Goal: Information Seeking & Learning: Get advice/opinions

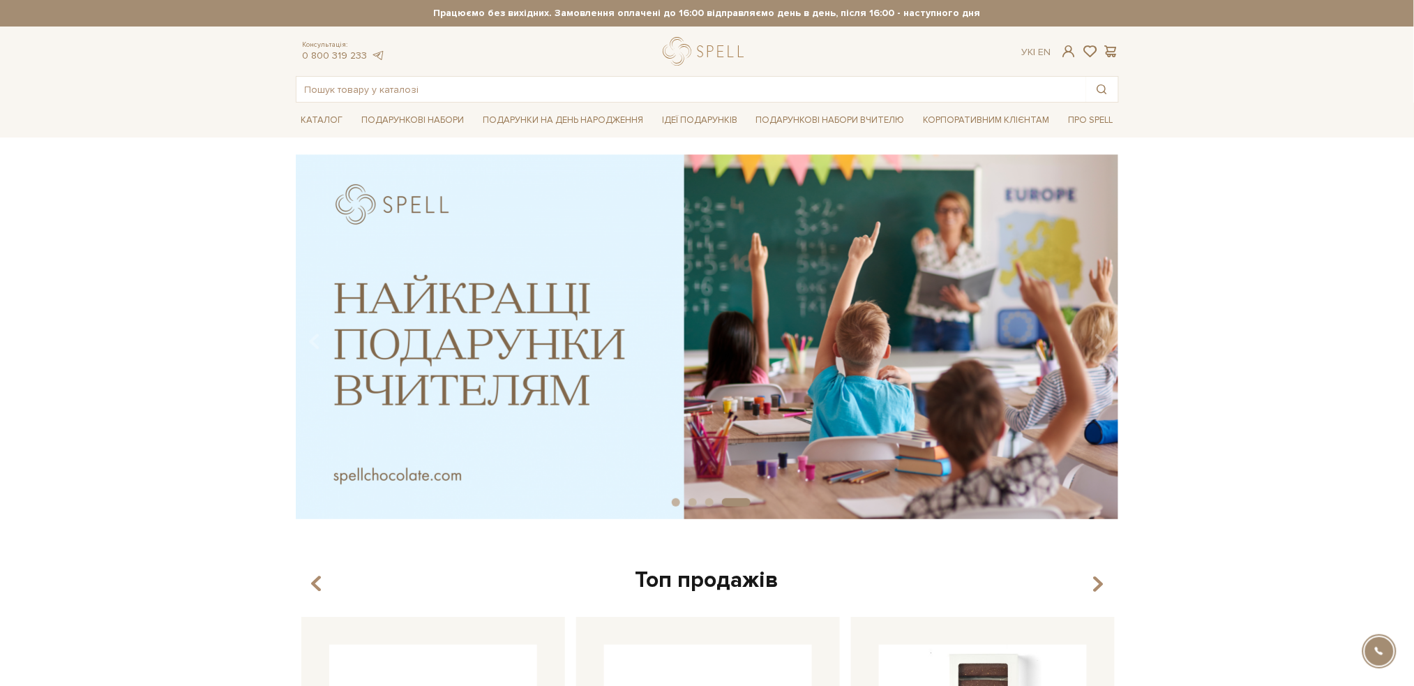
click at [98, 368] on div "slide 5 of 4" at bounding box center [707, 331] width 1414 height 355
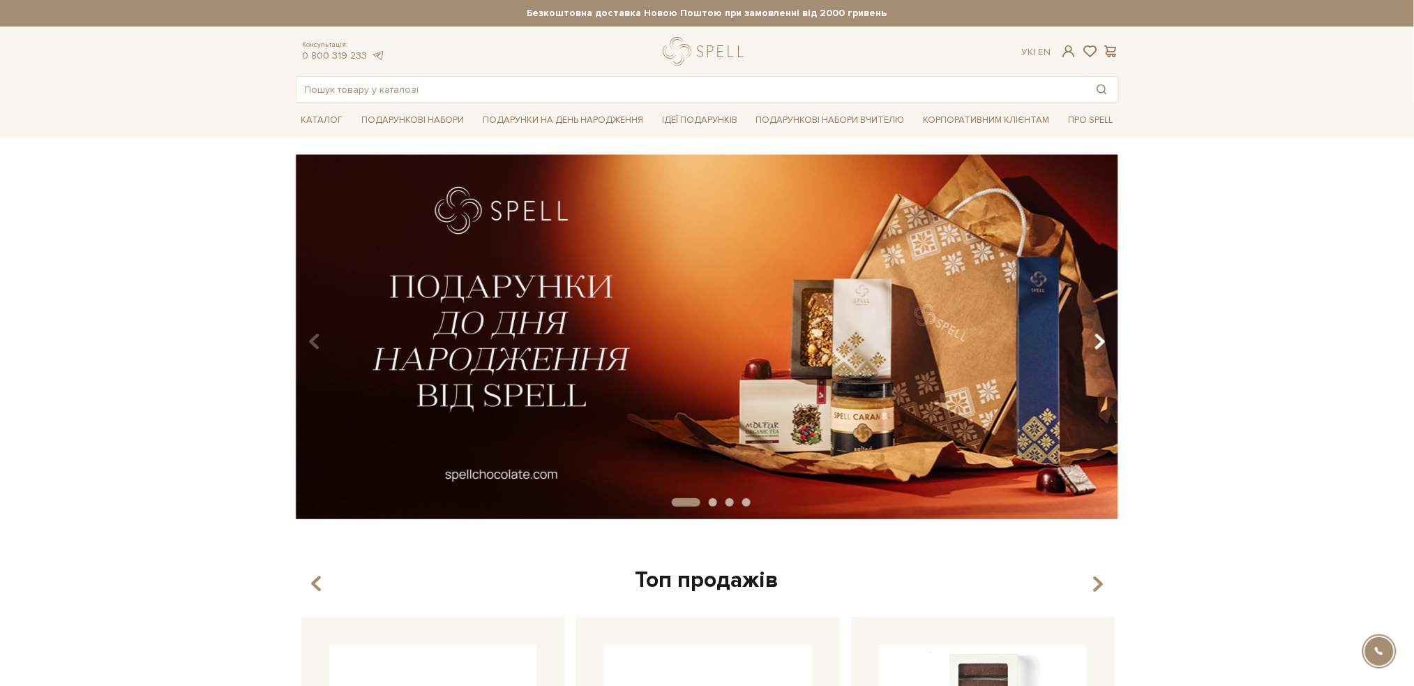
click at [1105, 338] on icon "Carousel Navigation" at bounding box center [1100, 342] width 12 height 24
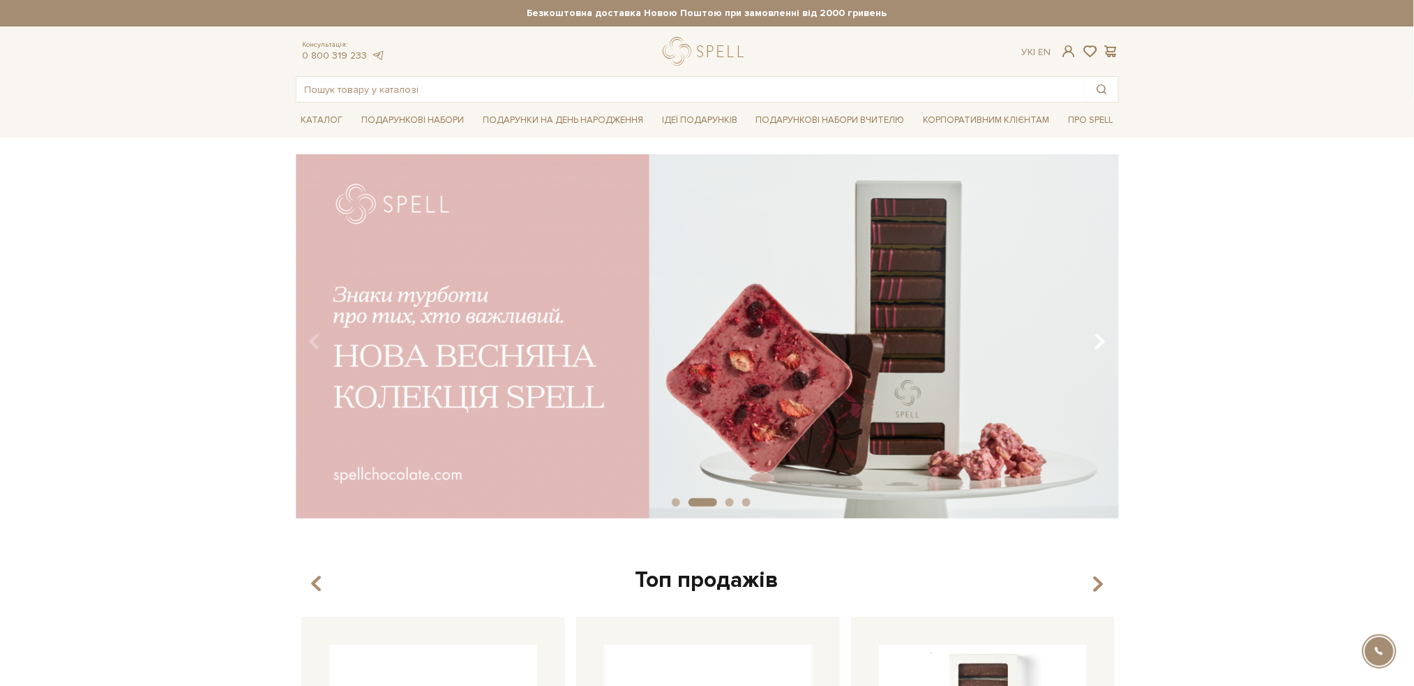
click at [1105, 338] on icon "Carousel Navigation" at bounding box center [1100, 342] width 12 height 24
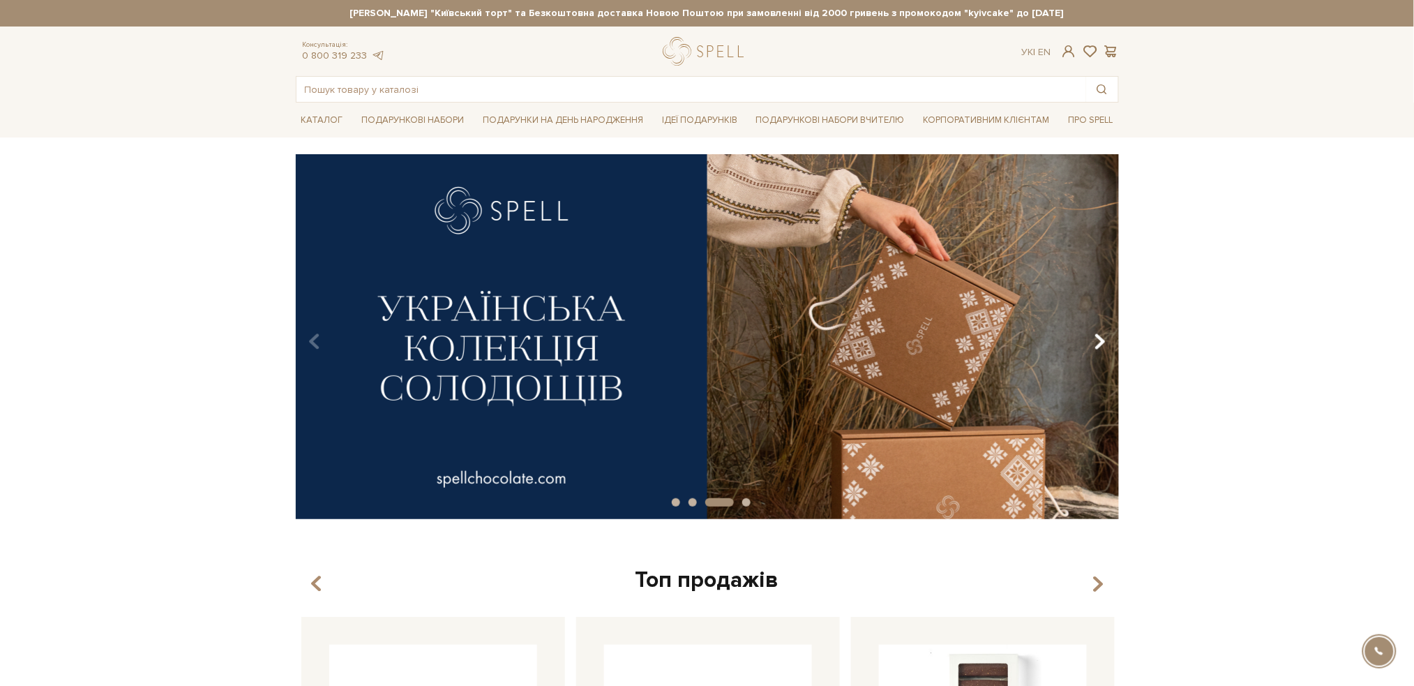
click at [1105, 338] on icon "Carousel Navigation" at bounding box center [1100, 342] width 12 height 24
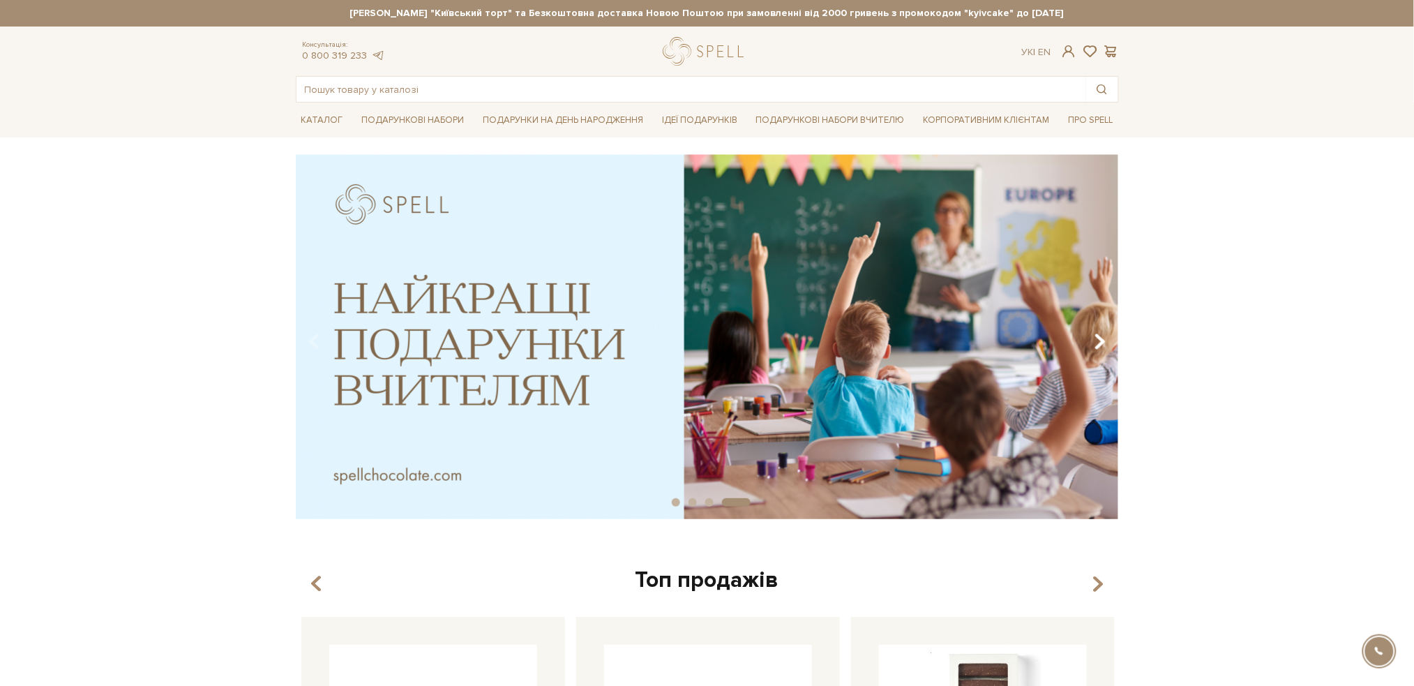
click at [1105, 338] on icon "Carousel Navigation" at bounding box center [1100, 342] width 12 height 24
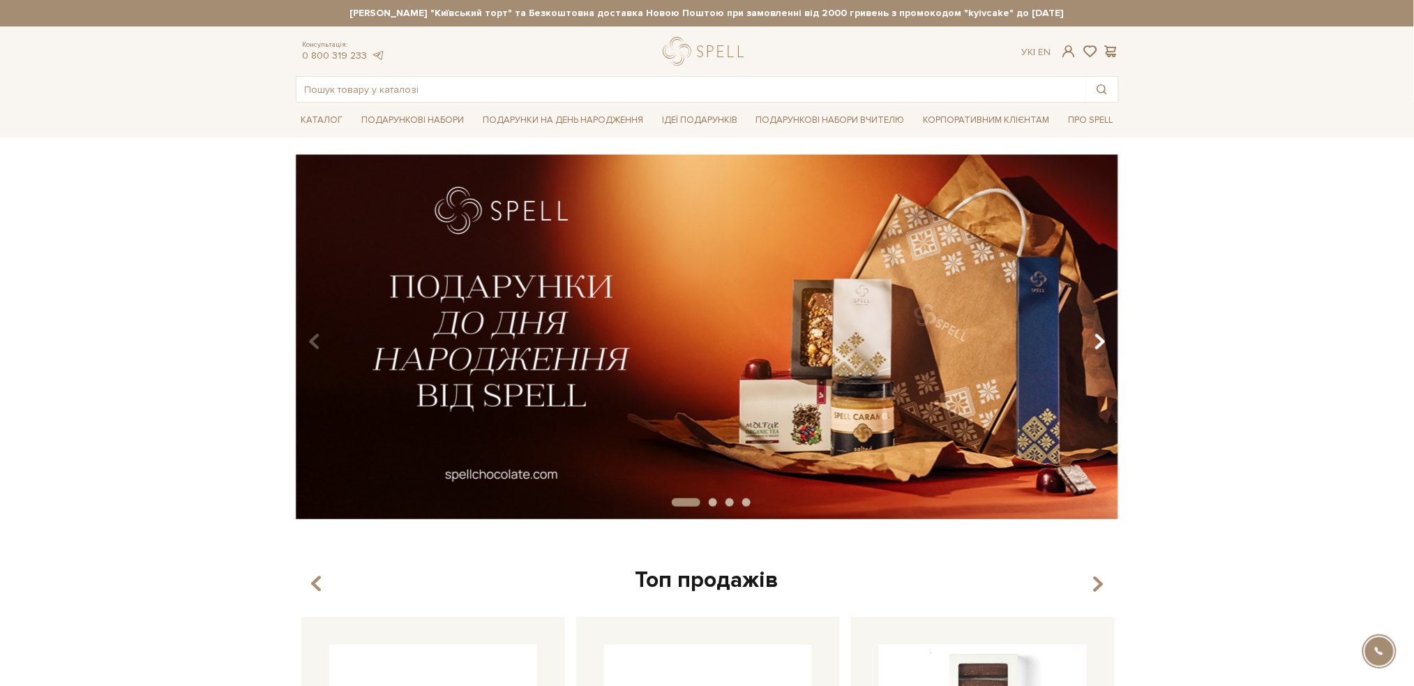
click at [1105, 338] on icon "Carousel Navigation" at bounding box center [1100, 342] width 12 height 24
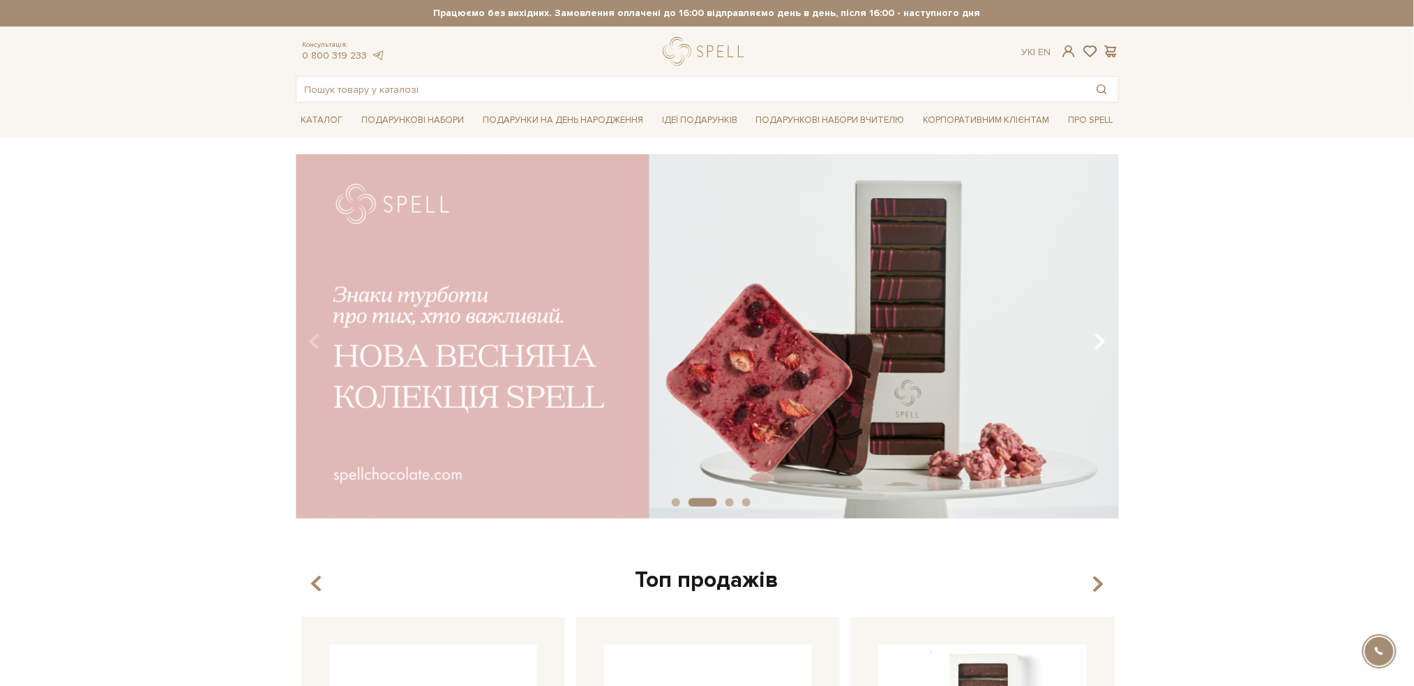
click at [1101, 335] on icon "Carousel Navigation" at bounding box center [1100, 342] width 12 height 24
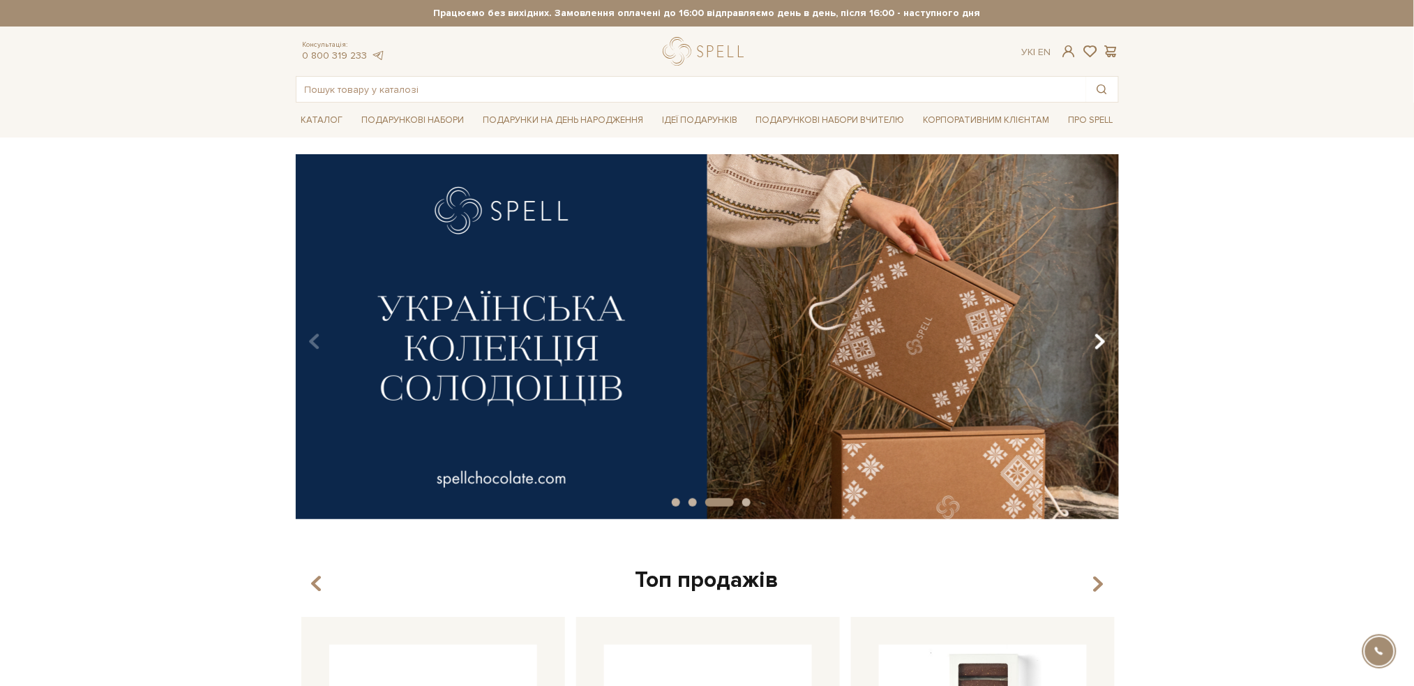
click at [1101, 335] on icon "Carousel Navigation" at bounding box center [1100, 342] width 12 height 24
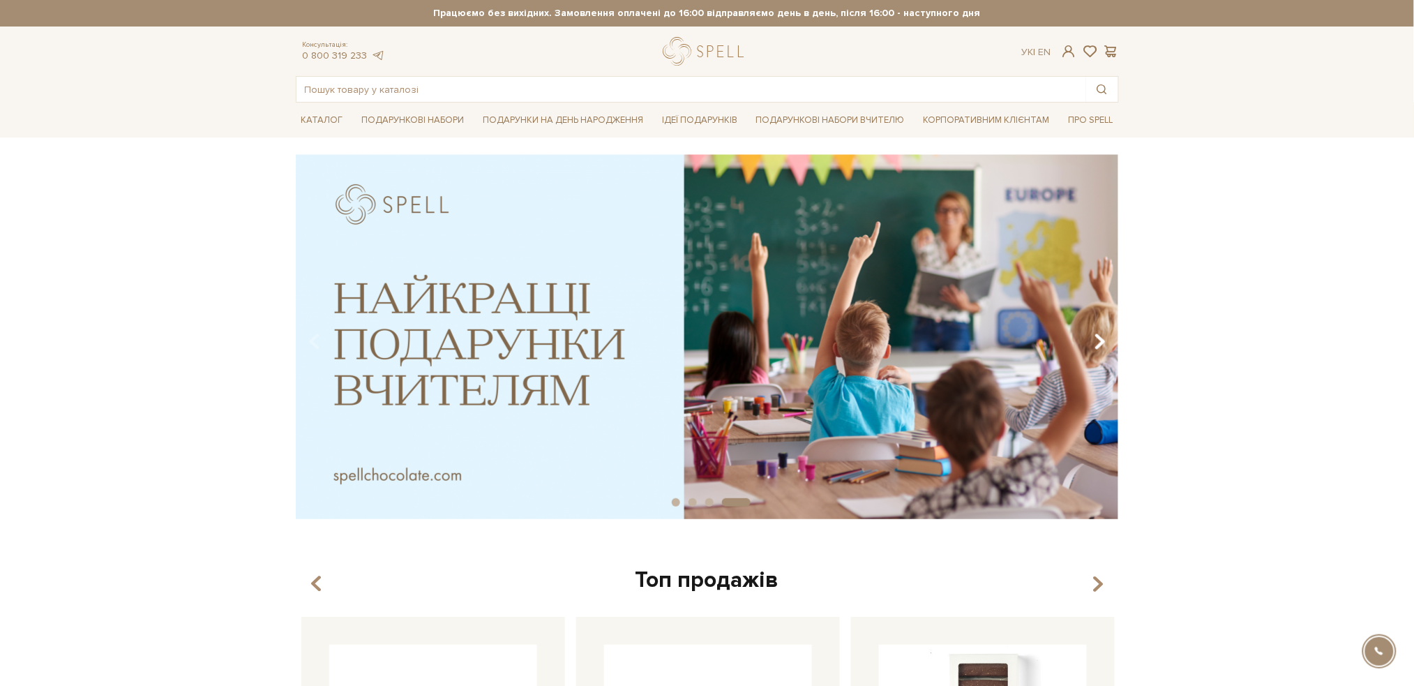
click at [1101, 335] on icon "Carousel Navigation" at bounding box center [1100, 342] width 12 height 24
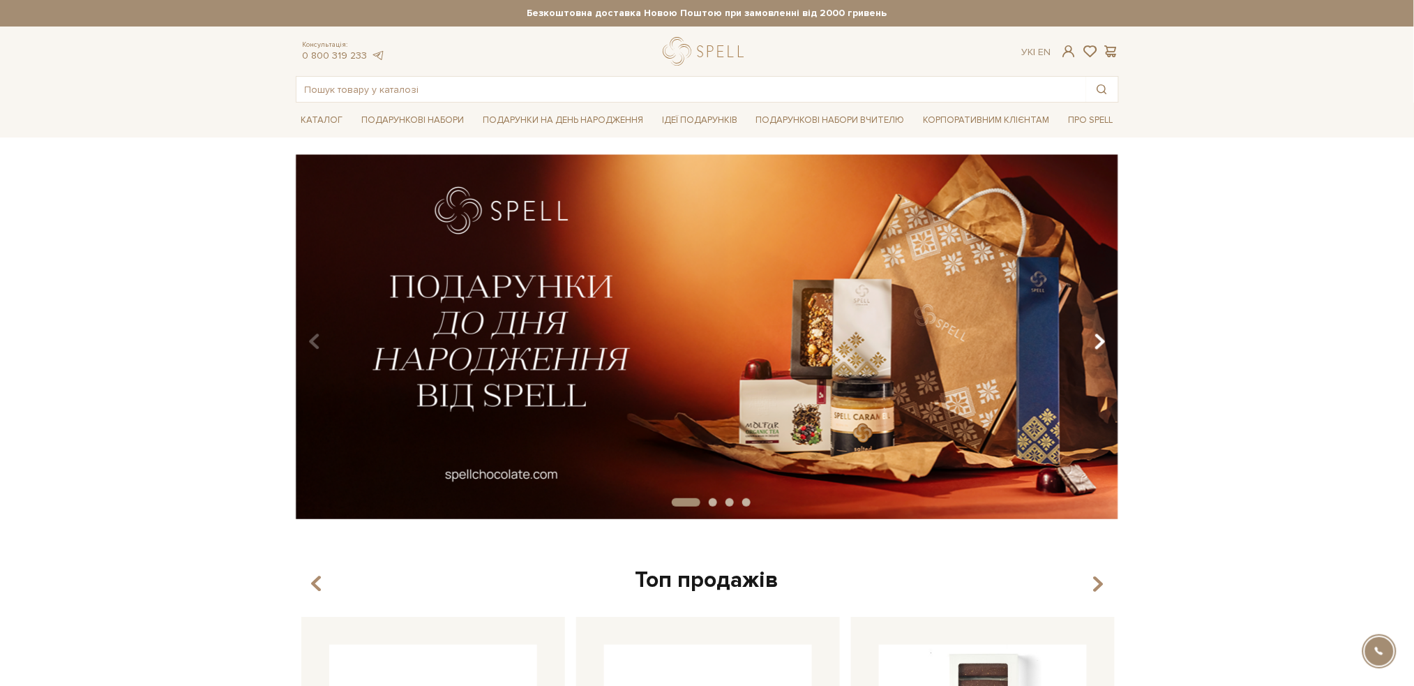
click at [1101, 335] on icon "Carousel Navigation" at bounding box center [1100, 342] width 12 height 24
click at [1096, 332] on icon "Carousel Navigation" at bounding box center [1100, 342] width 12 height 24
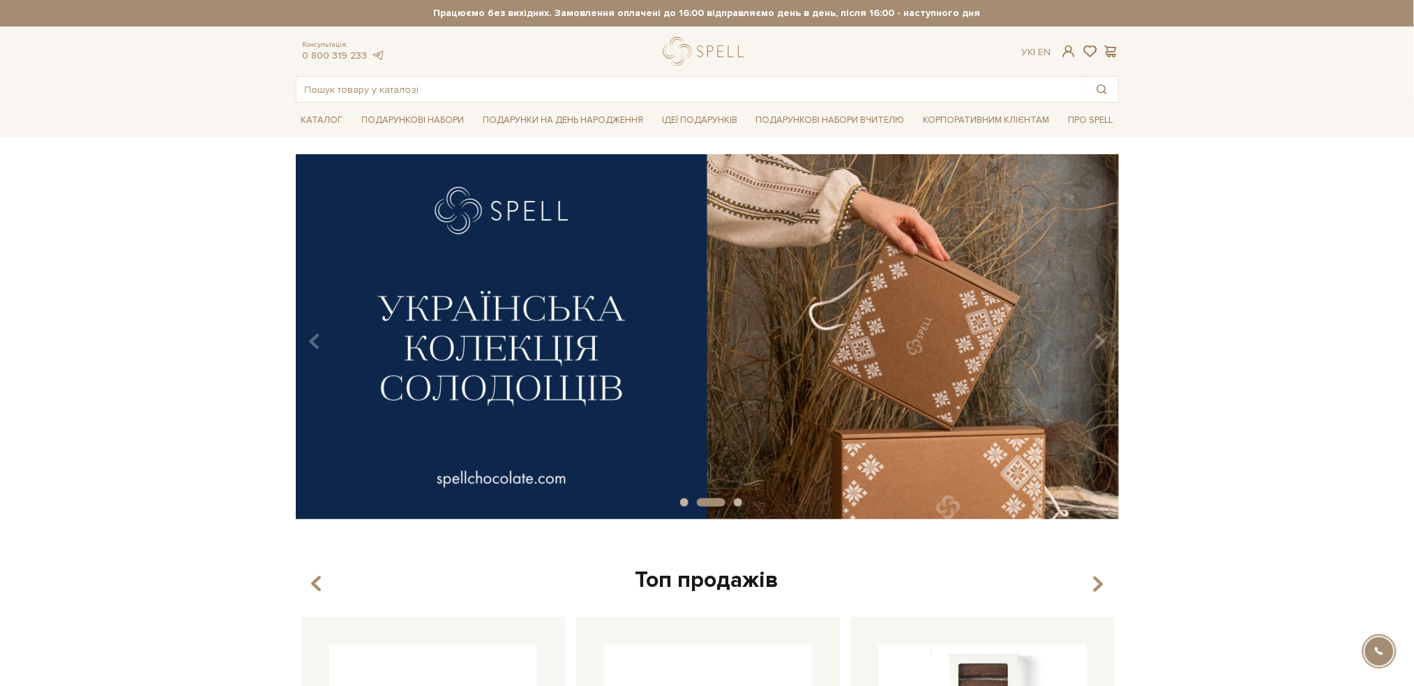
click at [1096, 332] on icon "Carousel Navigation" at bounding box center [1100, 342] width 12 height 24
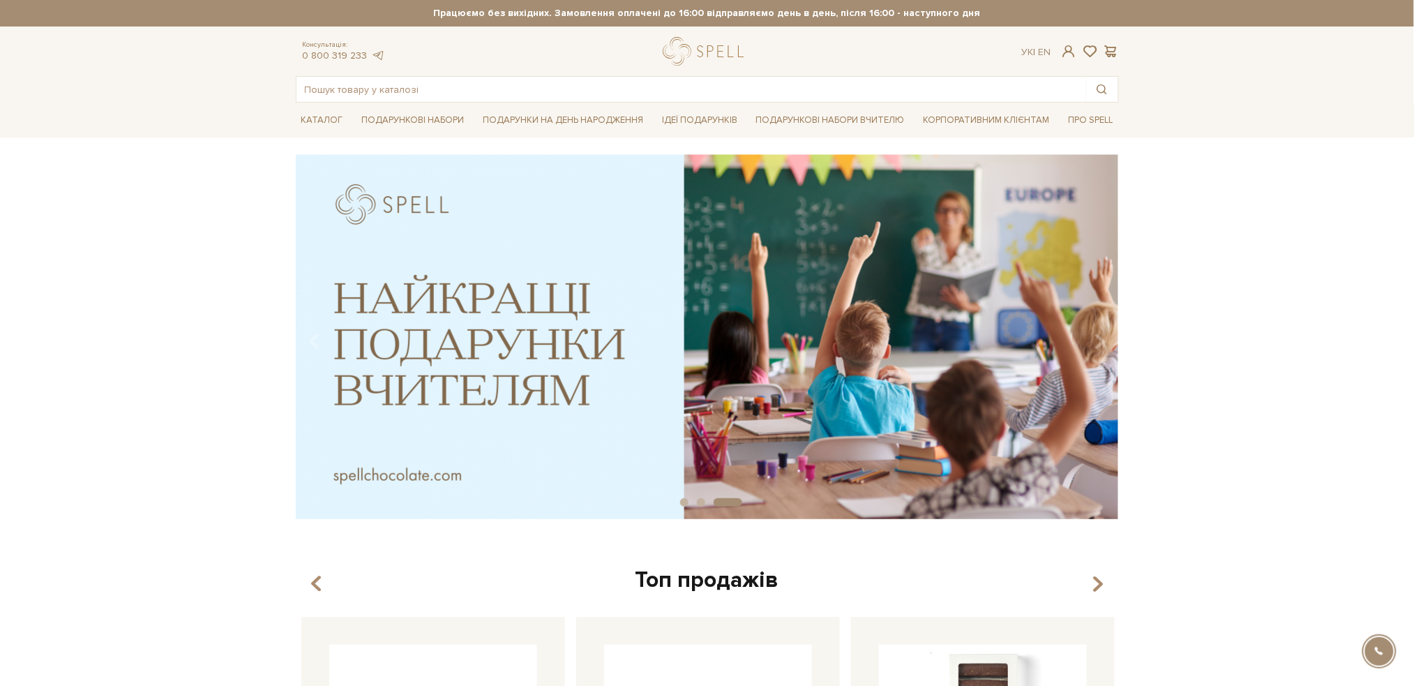
click at [1096, 332] on icon "Carousel Navigation" at bounding box center [1100, 342] width 12 height 24
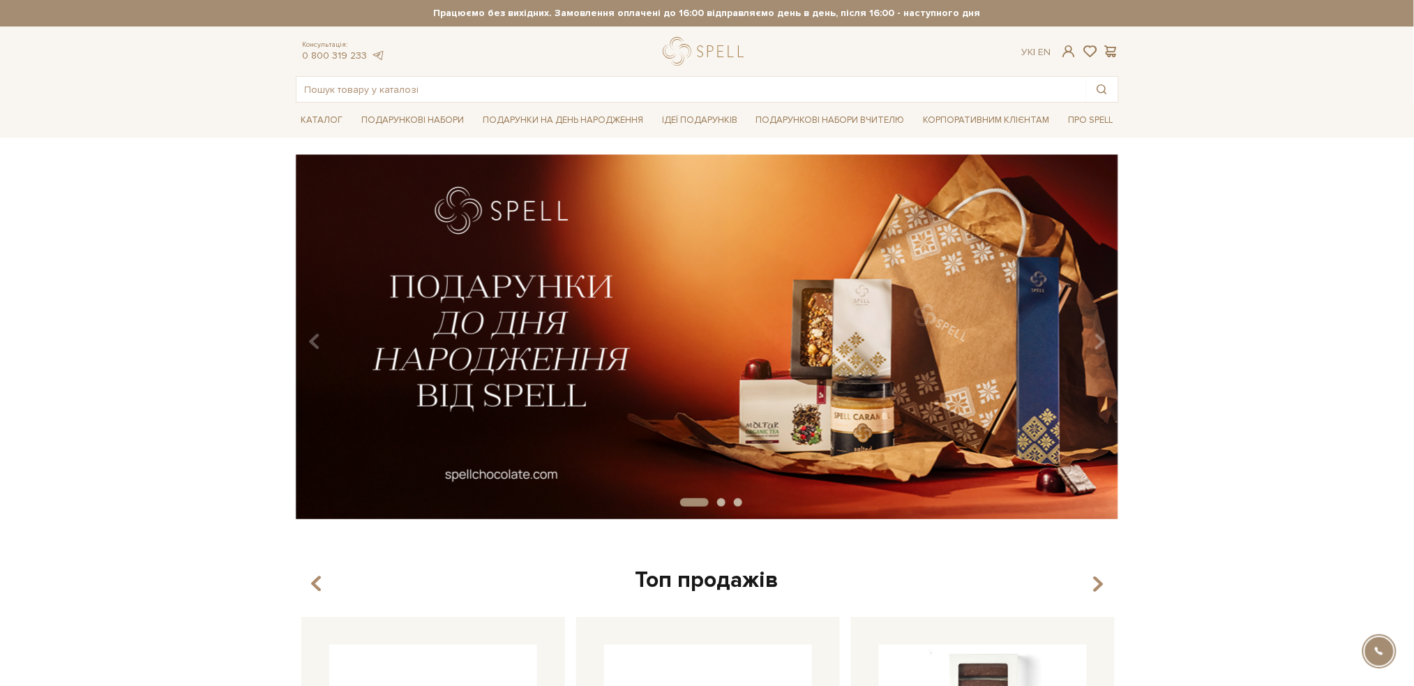
click at [1096, 332] on icon "Carousel Navigation" at bounding box center [1100, 342] width 12 height 24
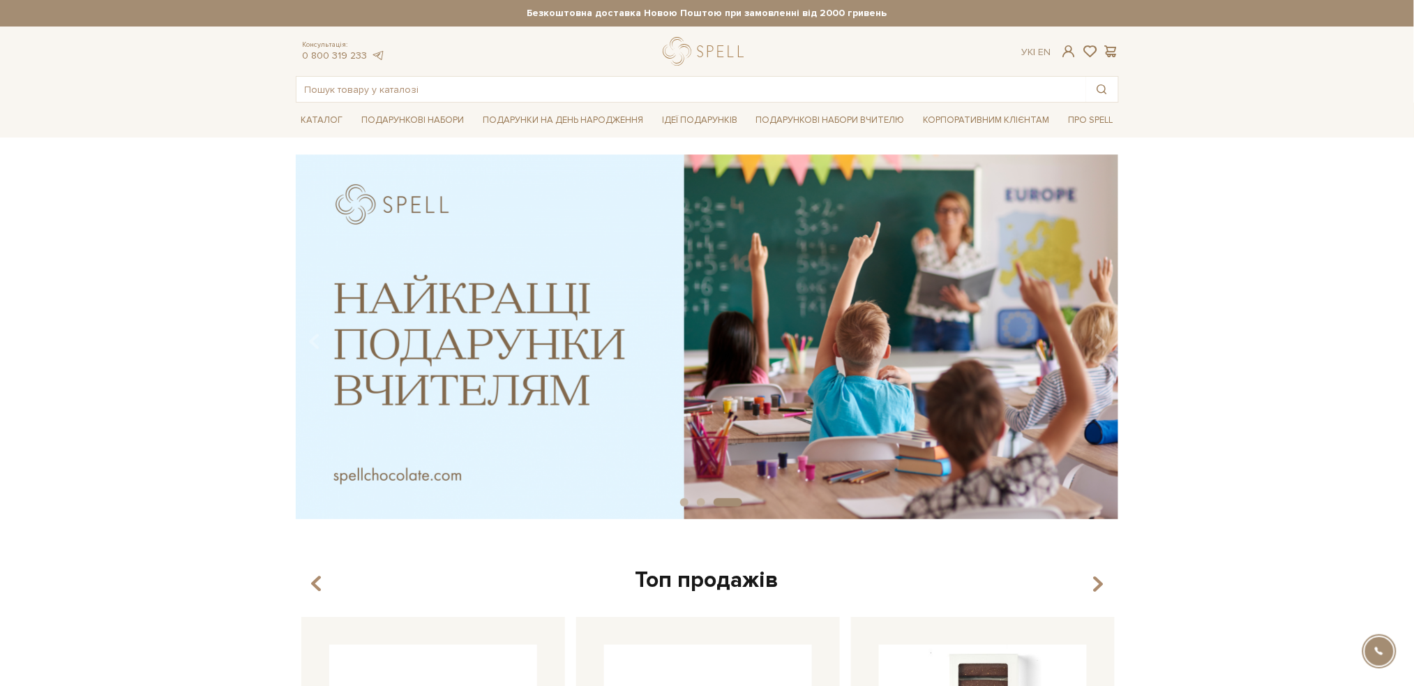
click at [0, 214] on div "slide 4 of 3" at bounding box center [707, 331] width 1414 height 355
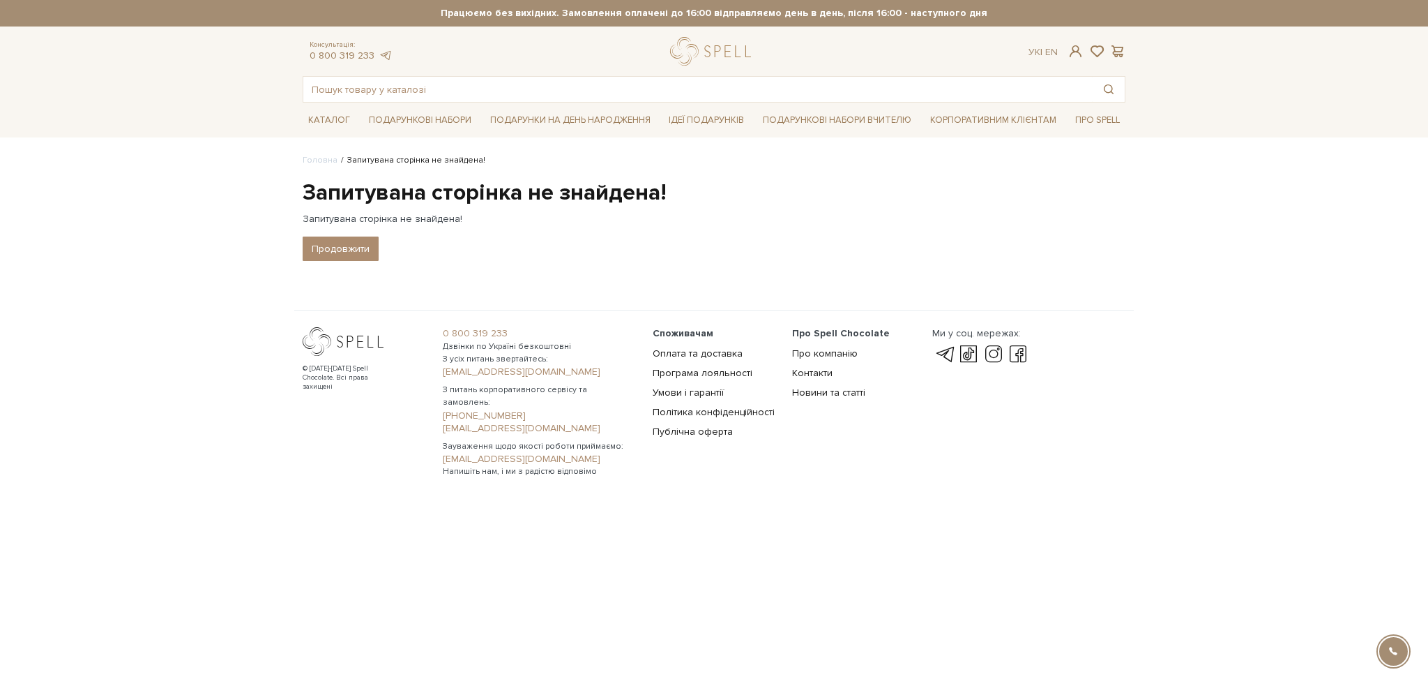
click at [121, 352] on footer "© 2016-2025 Spell Chocolate. Всі права захищені 0 800 319 233 Дзвінки по Україн…" at bounding box center [714, 401] width 1428 height 182
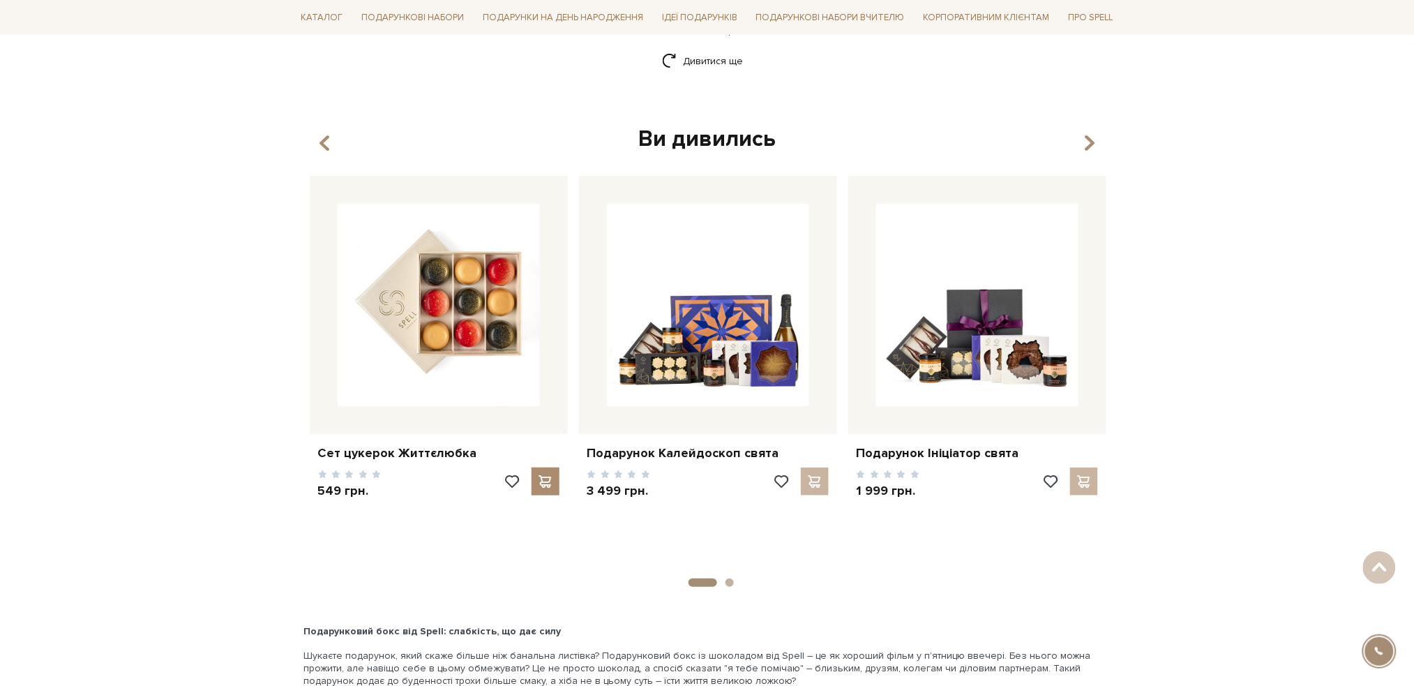
scroll to position [2046, 0]
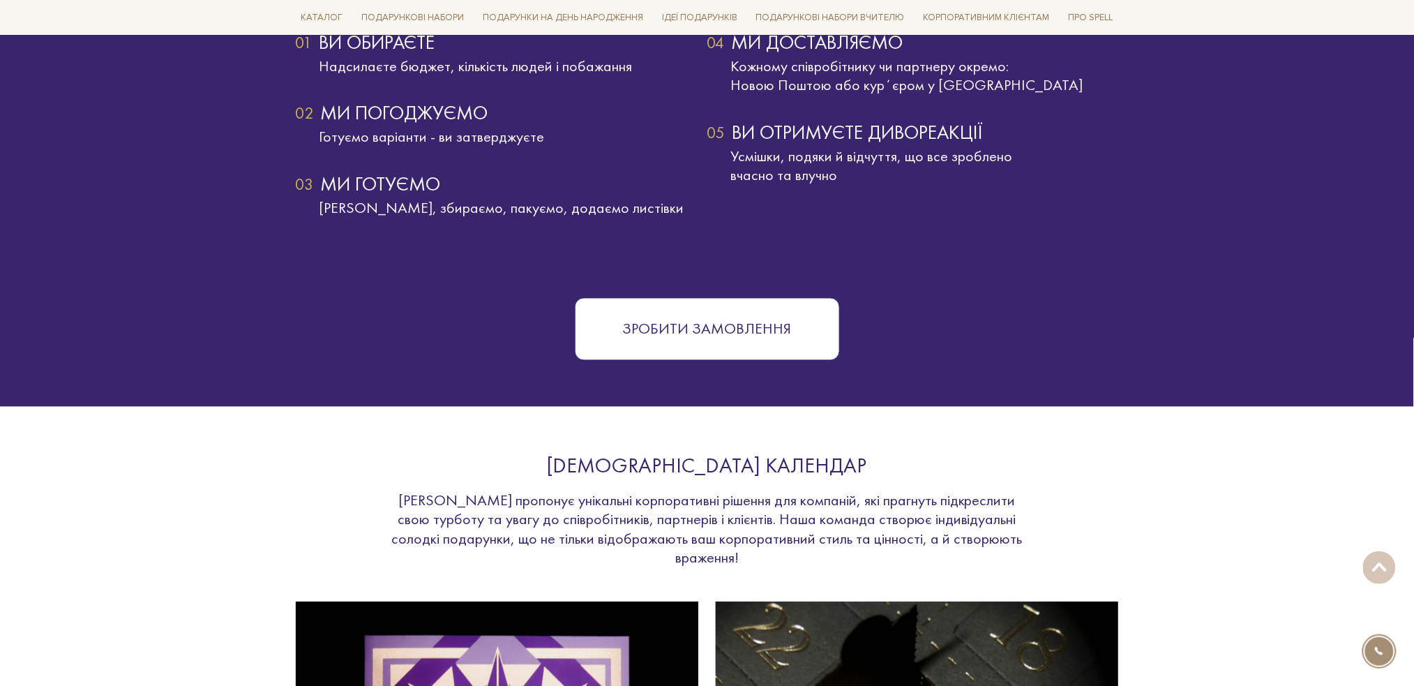
scroll to position [2790, 0]
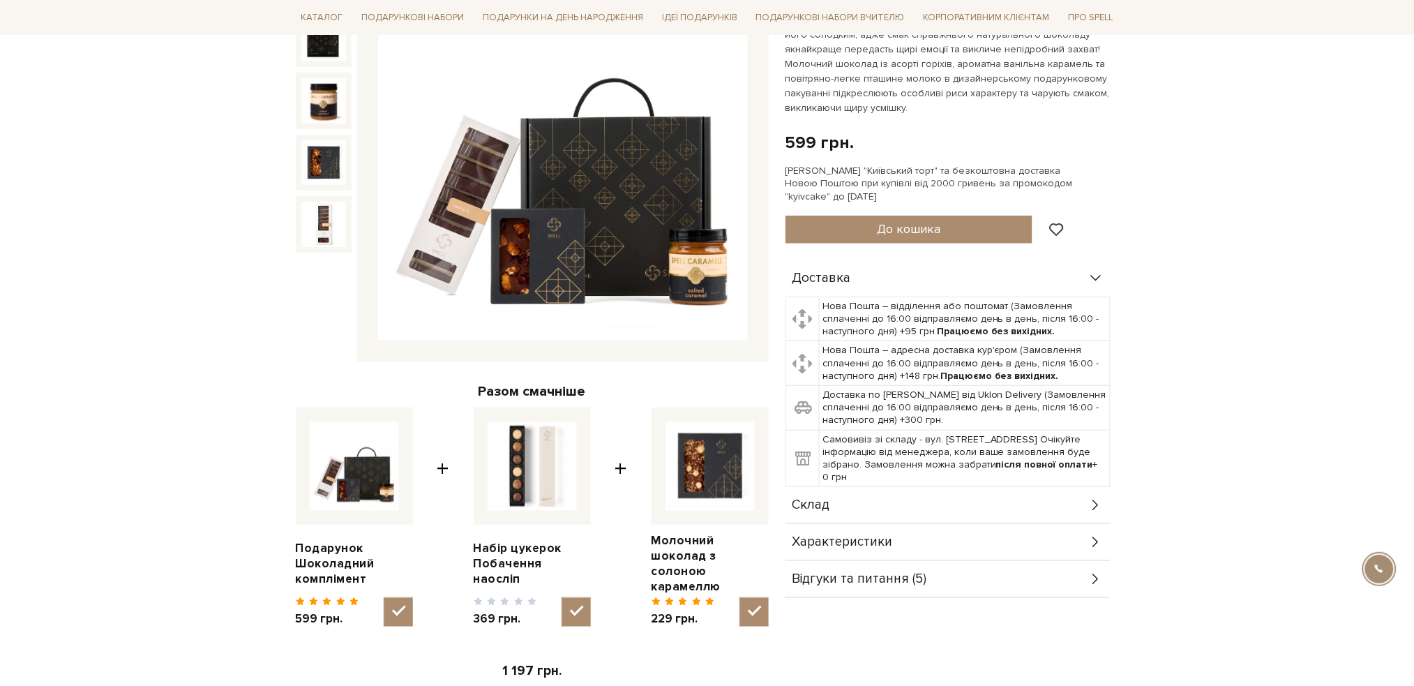
scroll to position [279, 0]
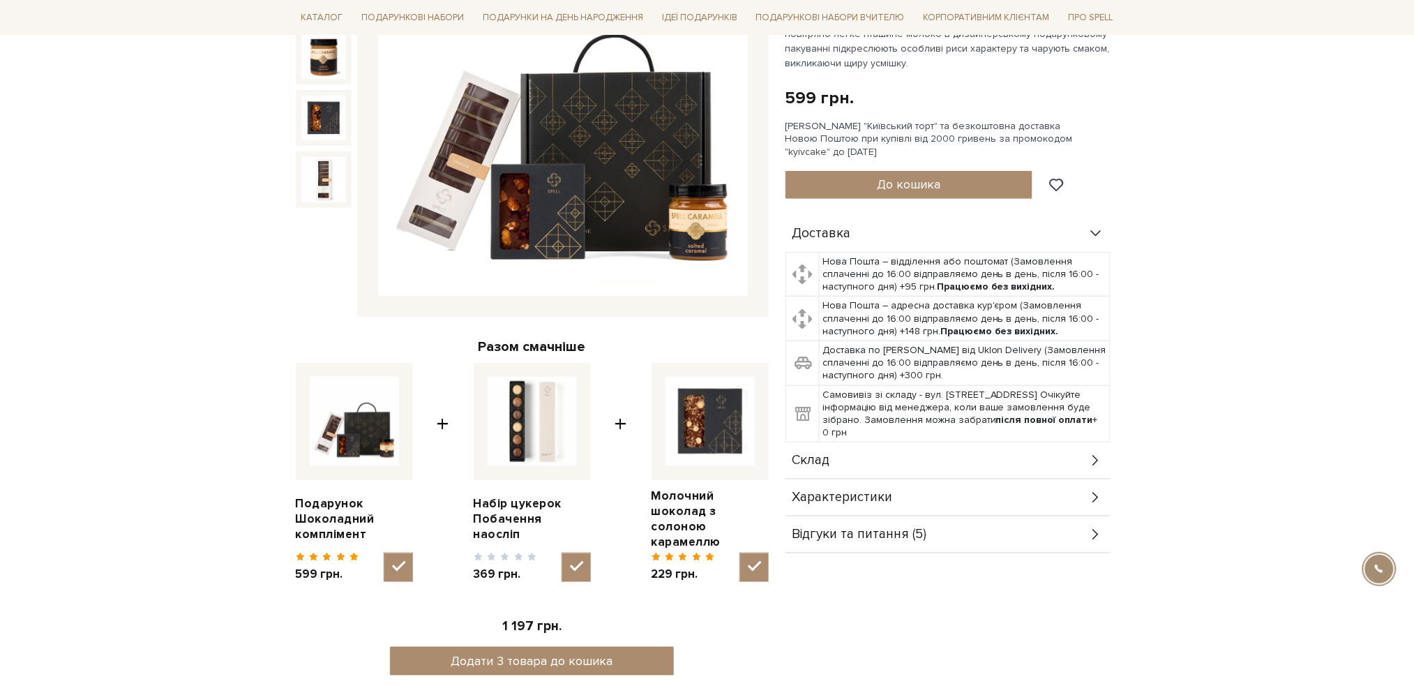
click at [1073, 455] on div "Склад" at bounding box center [947, 460] width 325 height 36
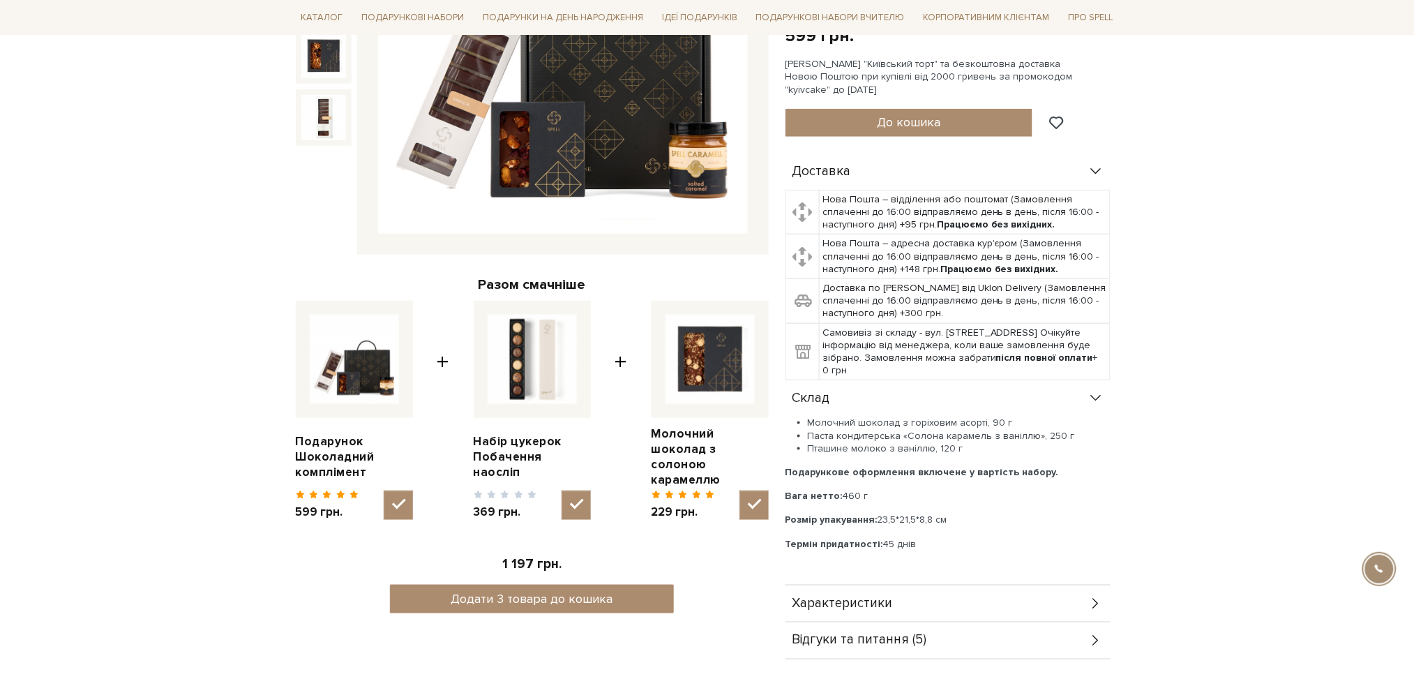
scroll to position [464, 0]
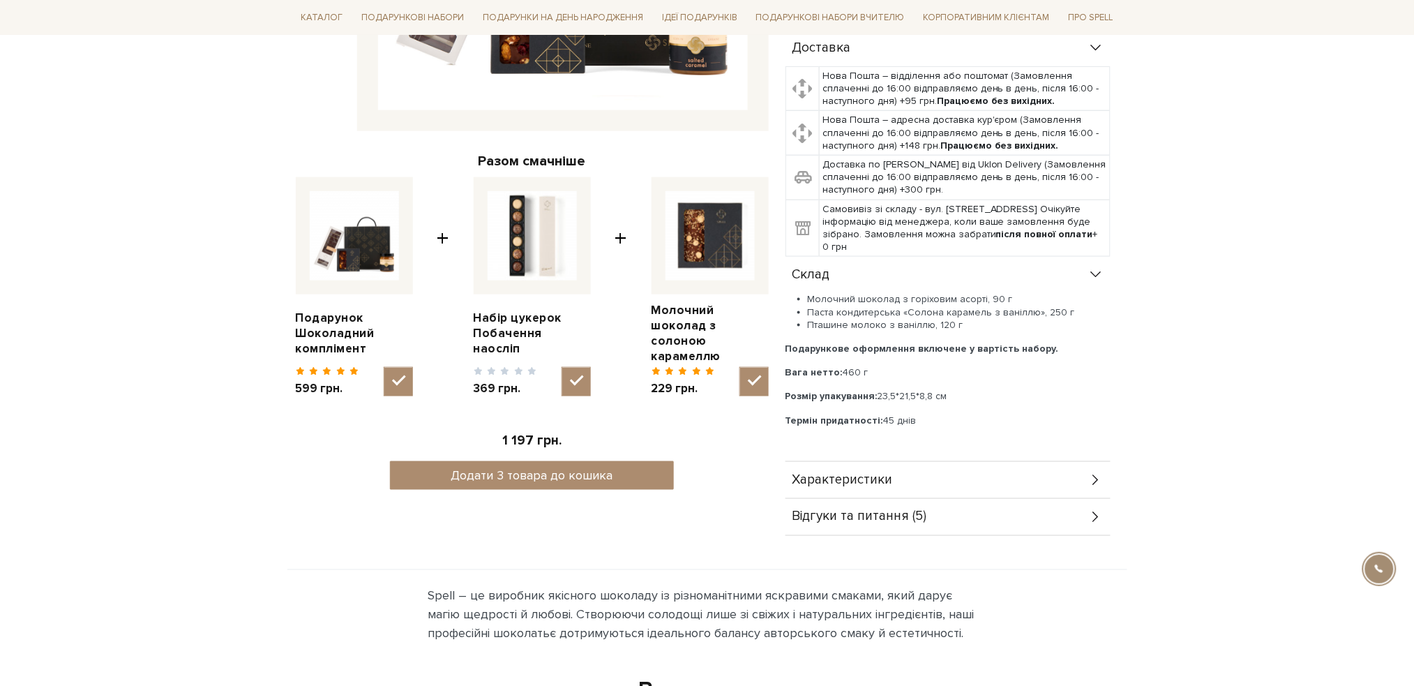
click at [1084, 484] on div "Характеристики" at bounding box center [947, 480] width 325 height 36
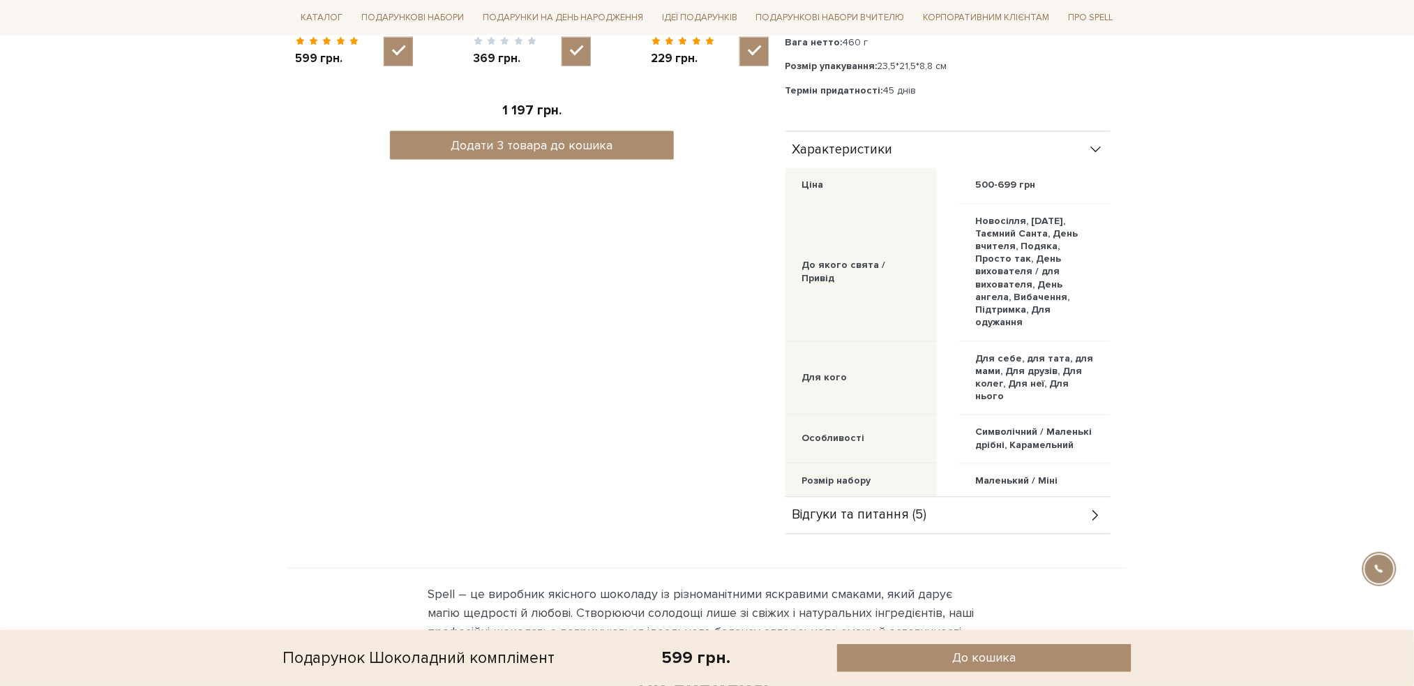
scroll to position [837, 0]
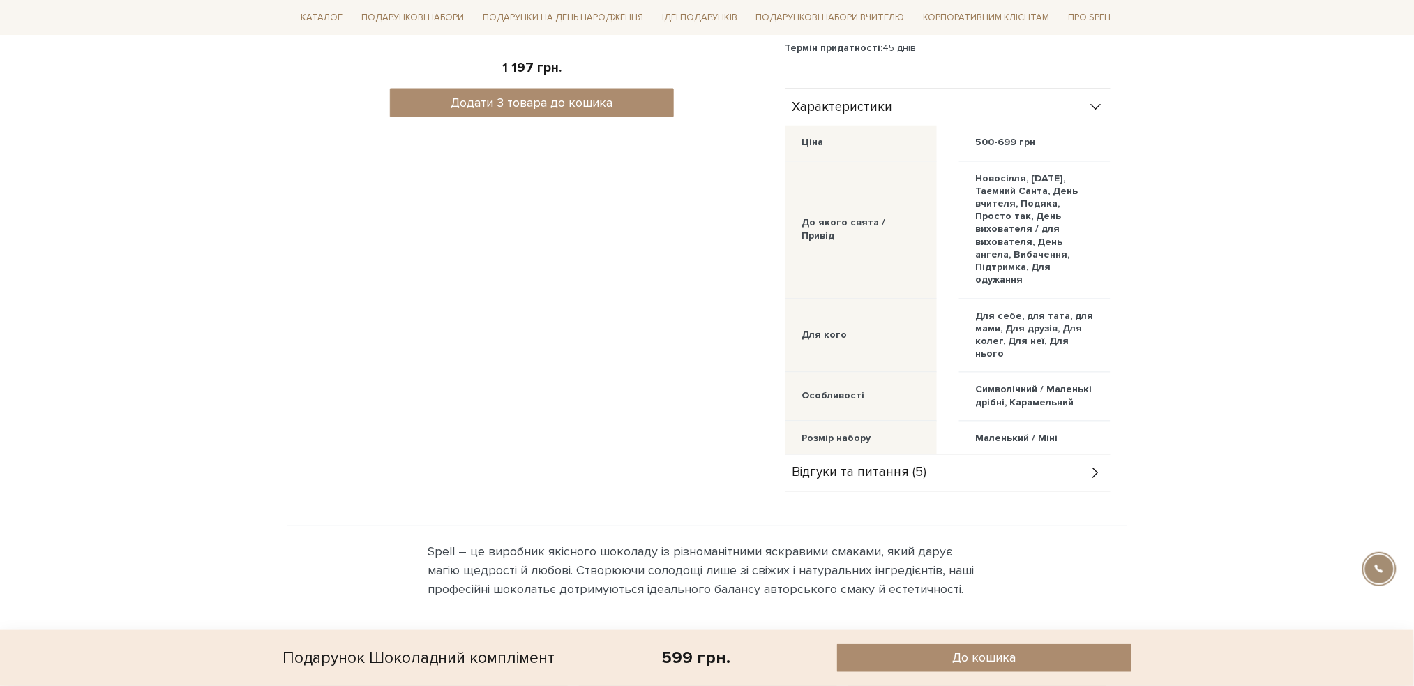
click at [1085, 473] on div "Відгуки та питання (5)" at bounding box center [947, 473] width 325 height 36
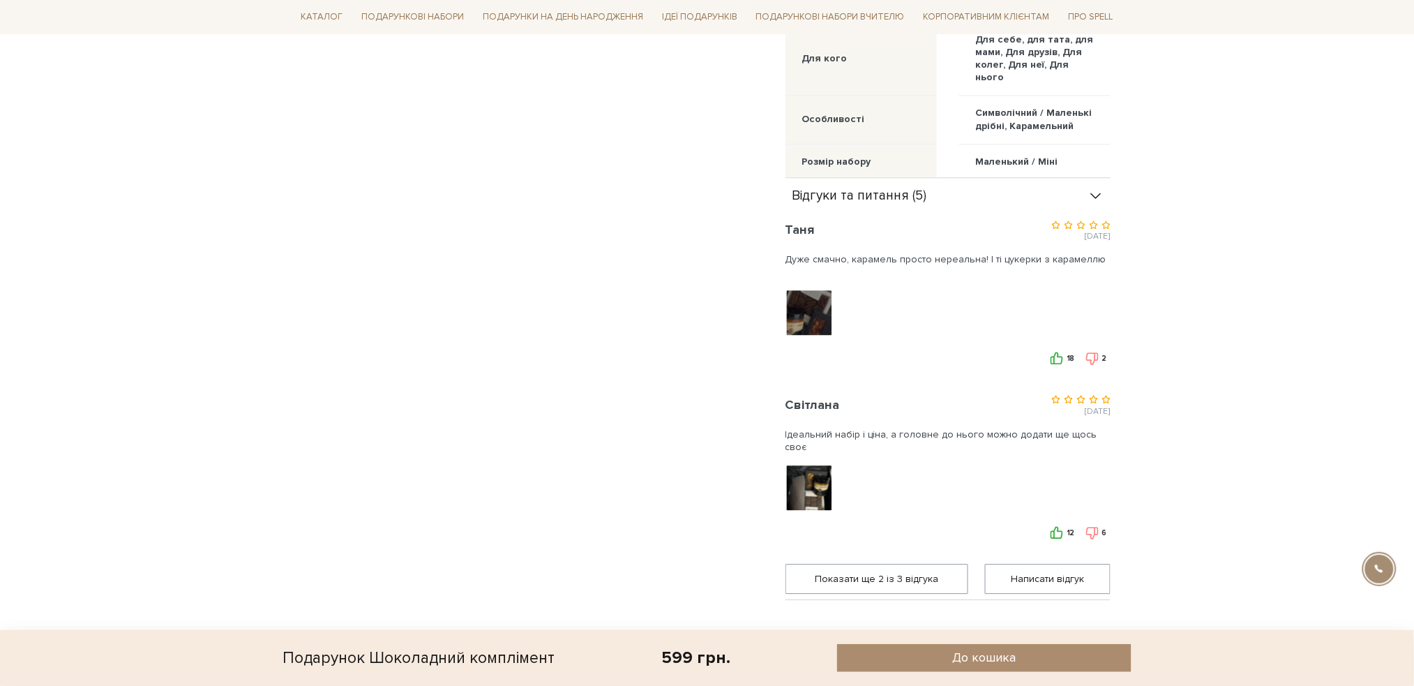
scroll to position [1116, 0]
click at [1057, 353] on use at bounding box center [1056, 355] width 13 height 13
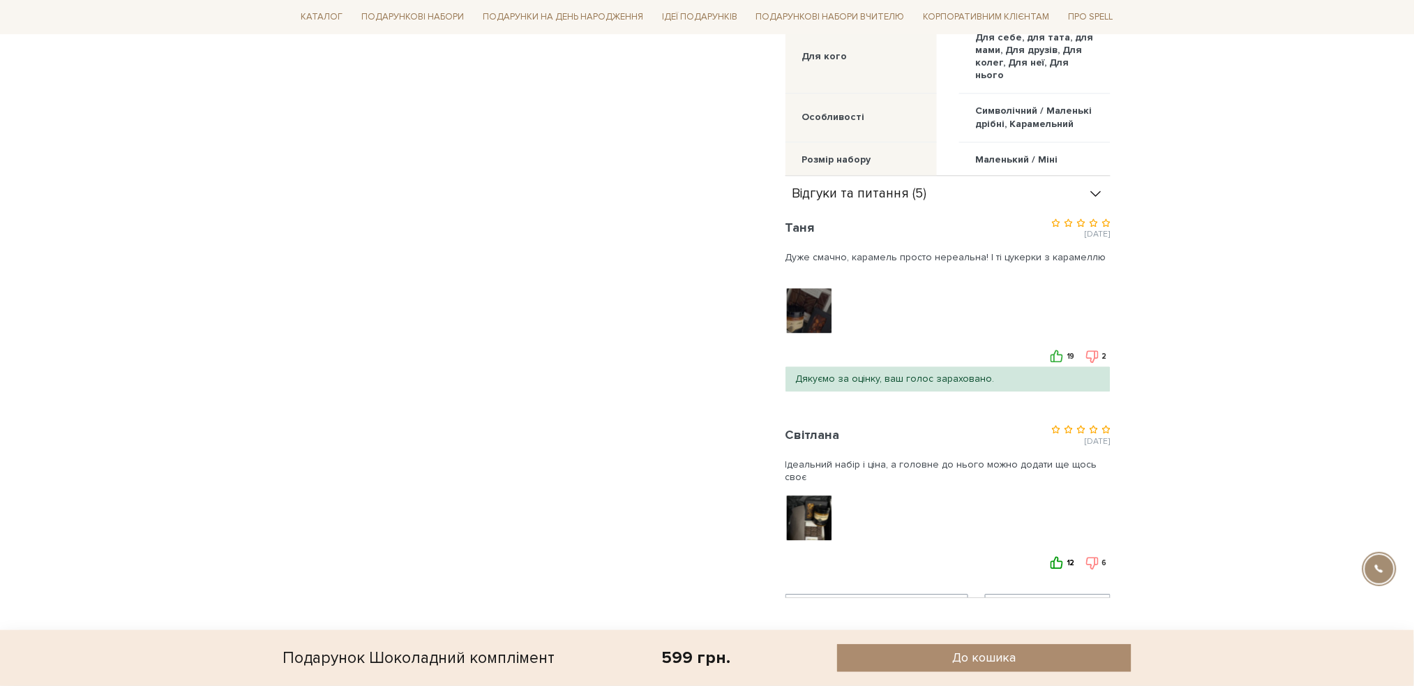
click at [1059, 559] on icon at bounding box center [1056, 562] width 13 height 13
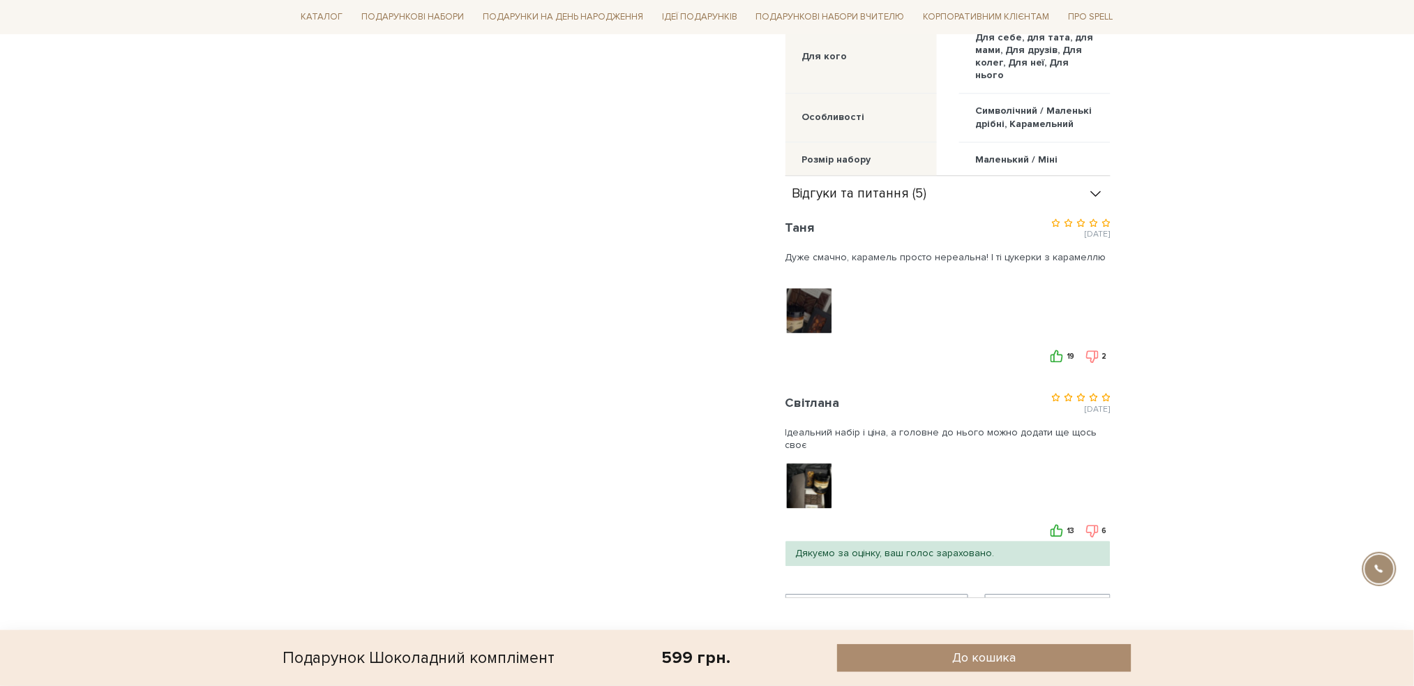
click at [66, 399] on body "Подарункові набори SALE Корпоративним клієнтам Доставка і оплата Консультація: …" at bounding box center [707, 411] width 1414 height 3054
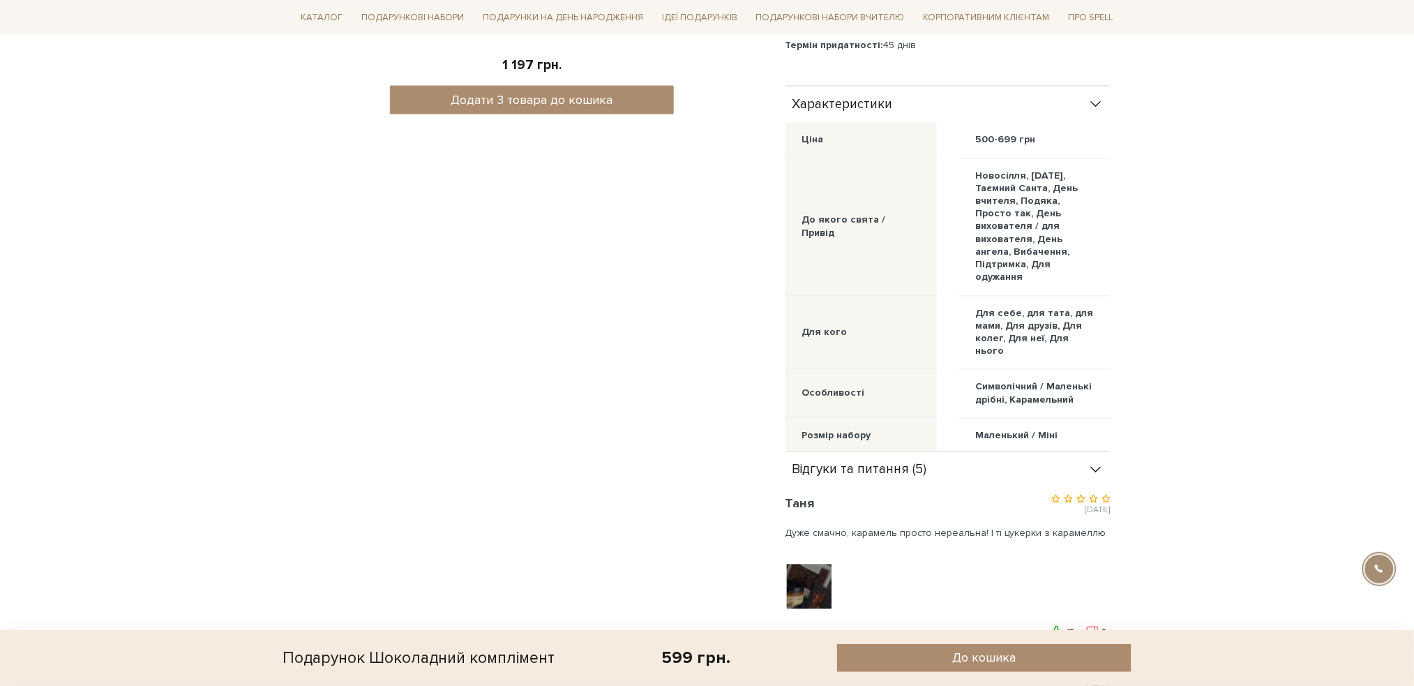
scroll to position [837, 0]
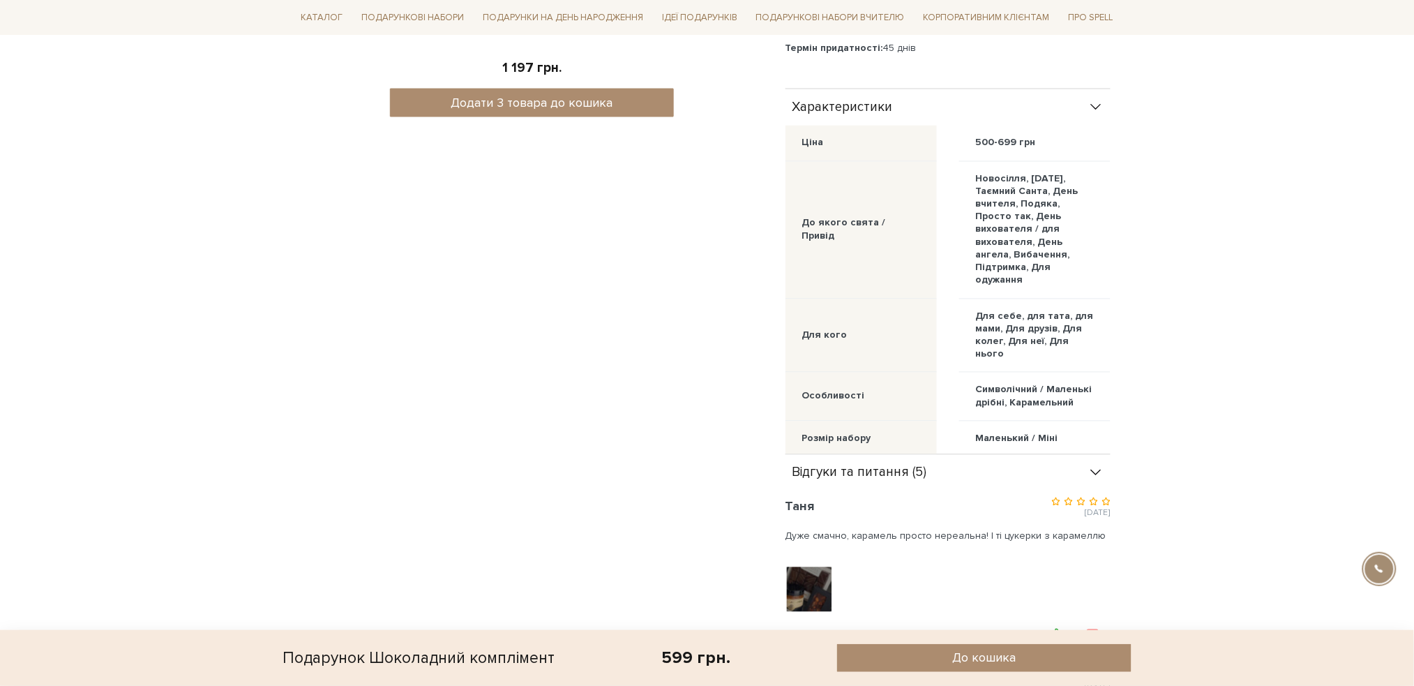
click at [1097, 107] on icon at bounding box center [1095, 108] width 10 height 6
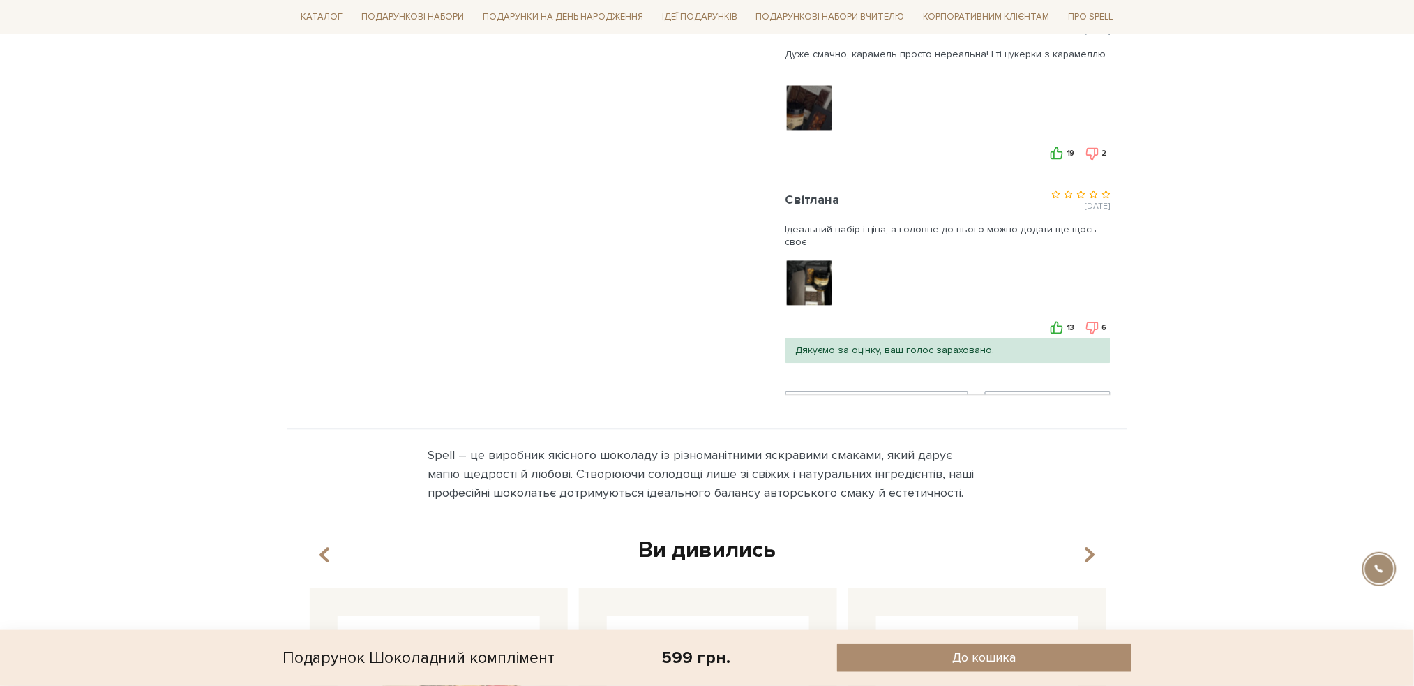
scroll to position [1022, 0]
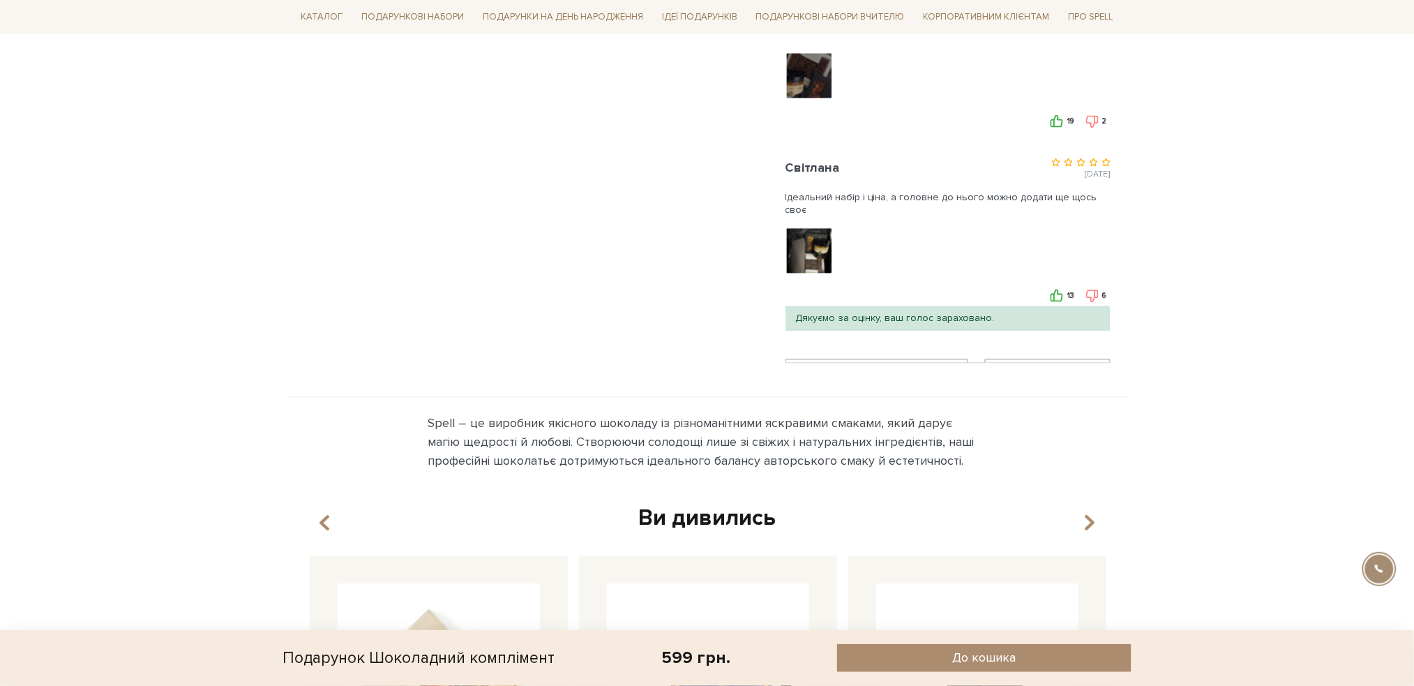
click at [1009, 359] on span "Написати відгук" at bounding box center [1047, 373] width 107 height 29
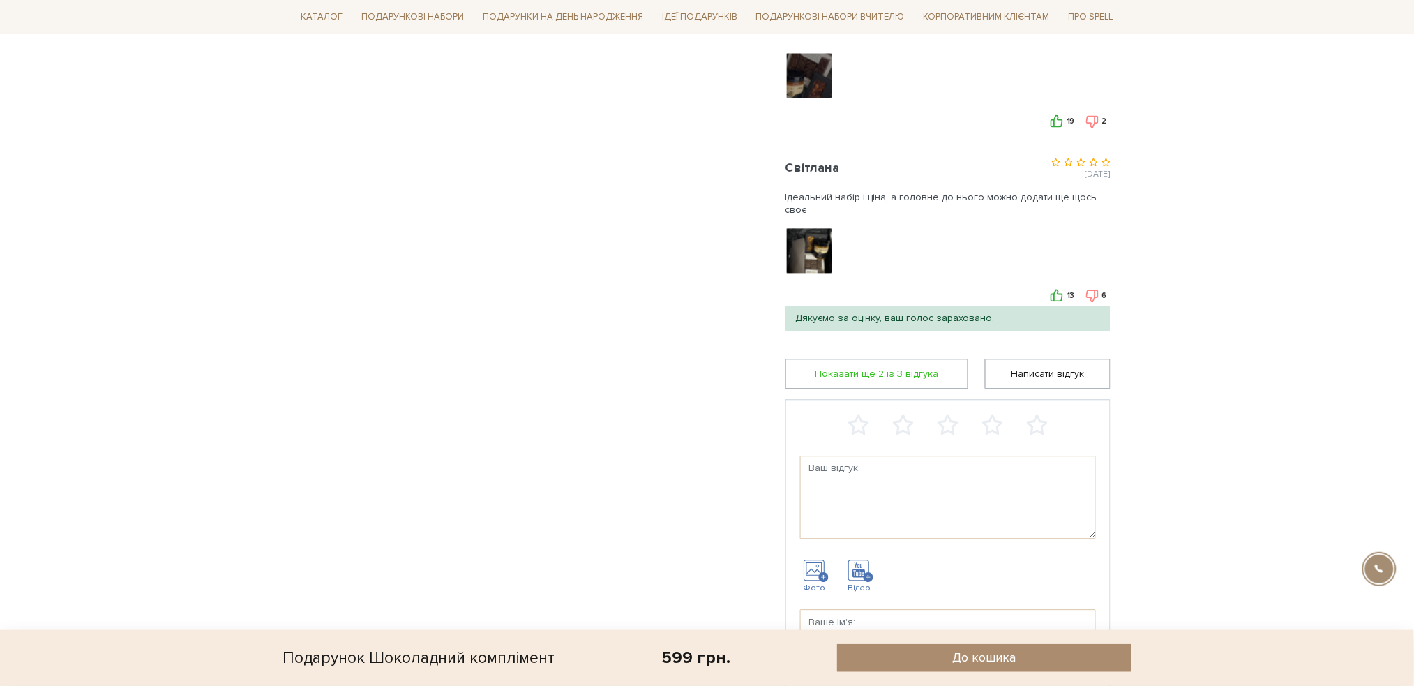
click at [894, 372] on span "Показати ще 2 iз 3 вiдгука" at bounding box center [876, 373] width 165 height 29
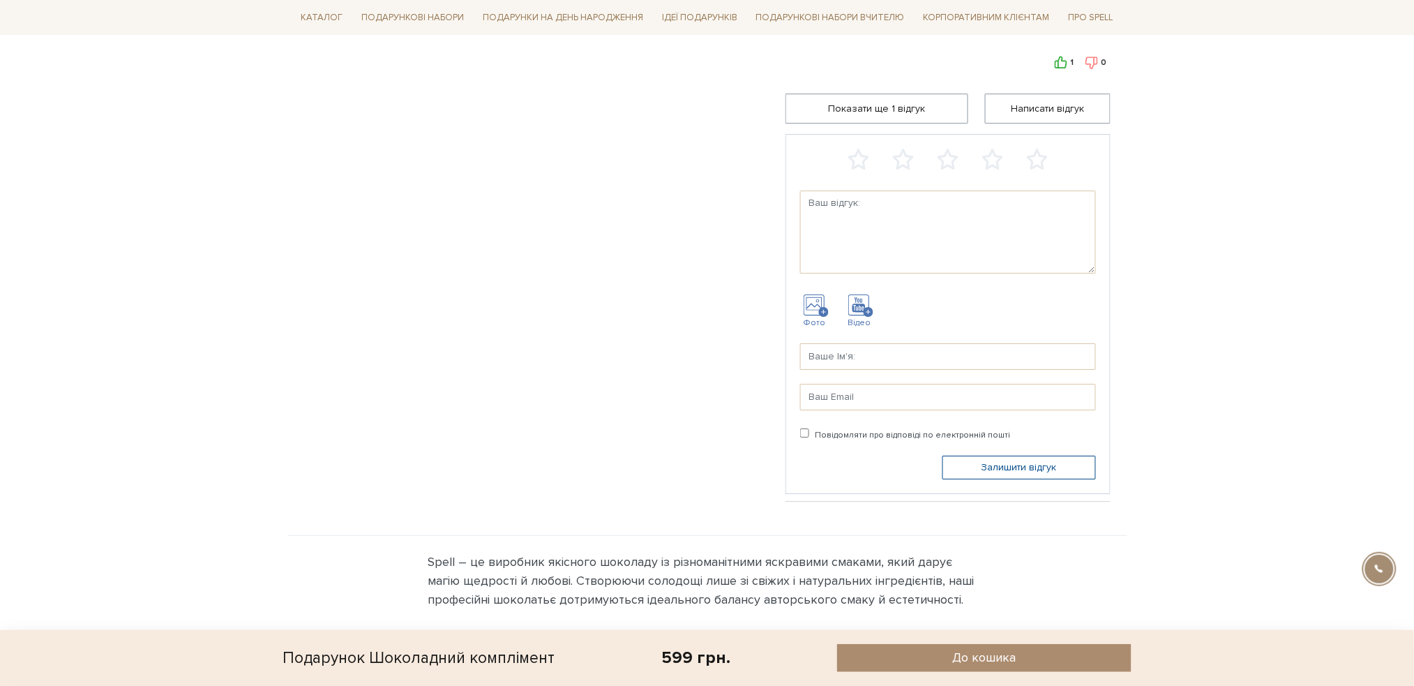
scroll to position [1580, 0]
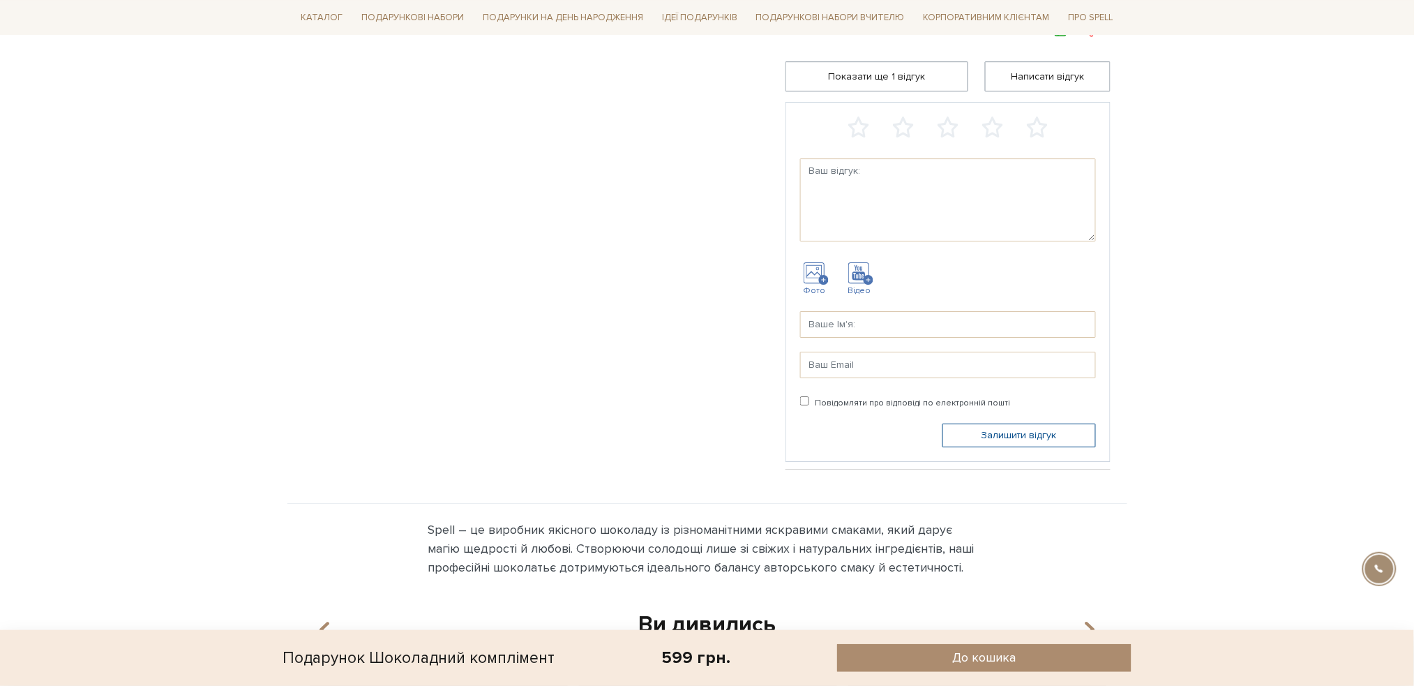
click at [113, 304] on body "Подарункові набори SALE Корпоративним клієнтам Доставка і оплата Консультація: …" at bounding box center [707, 115] width 1414 height 3390
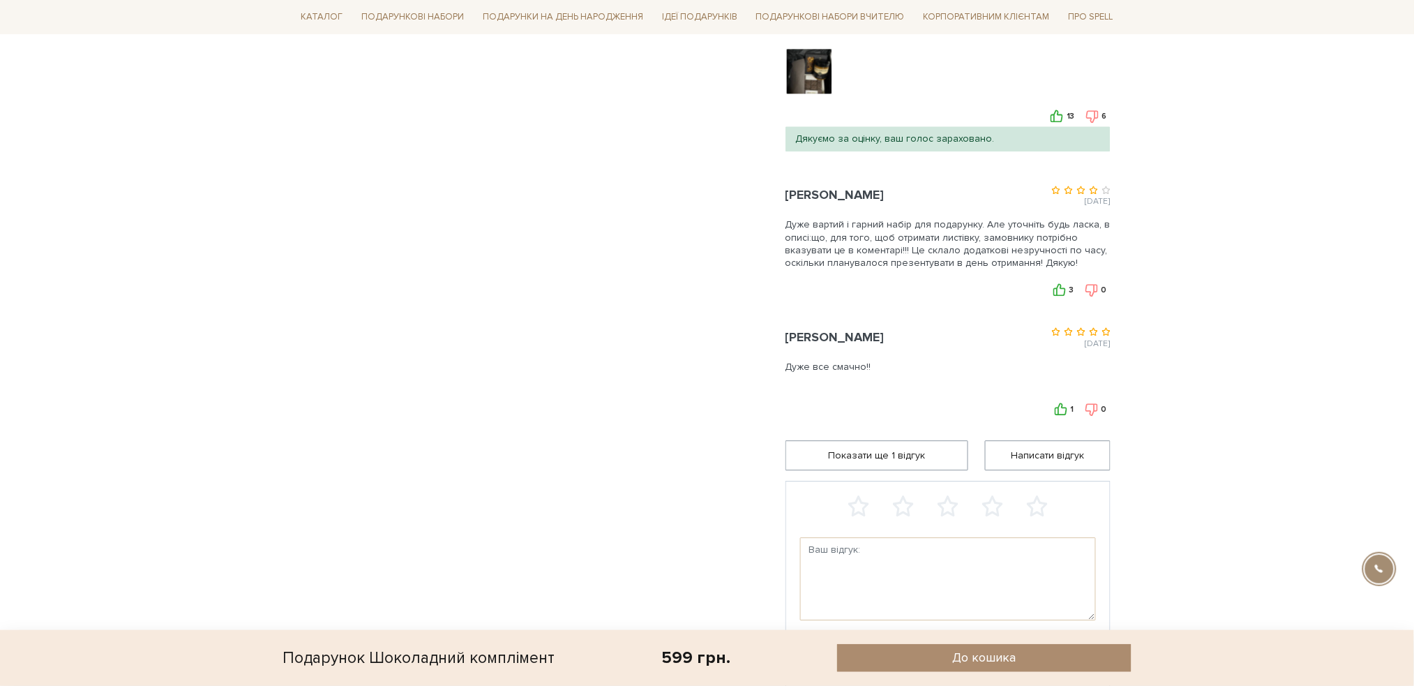
scroll to position [1116, 0]
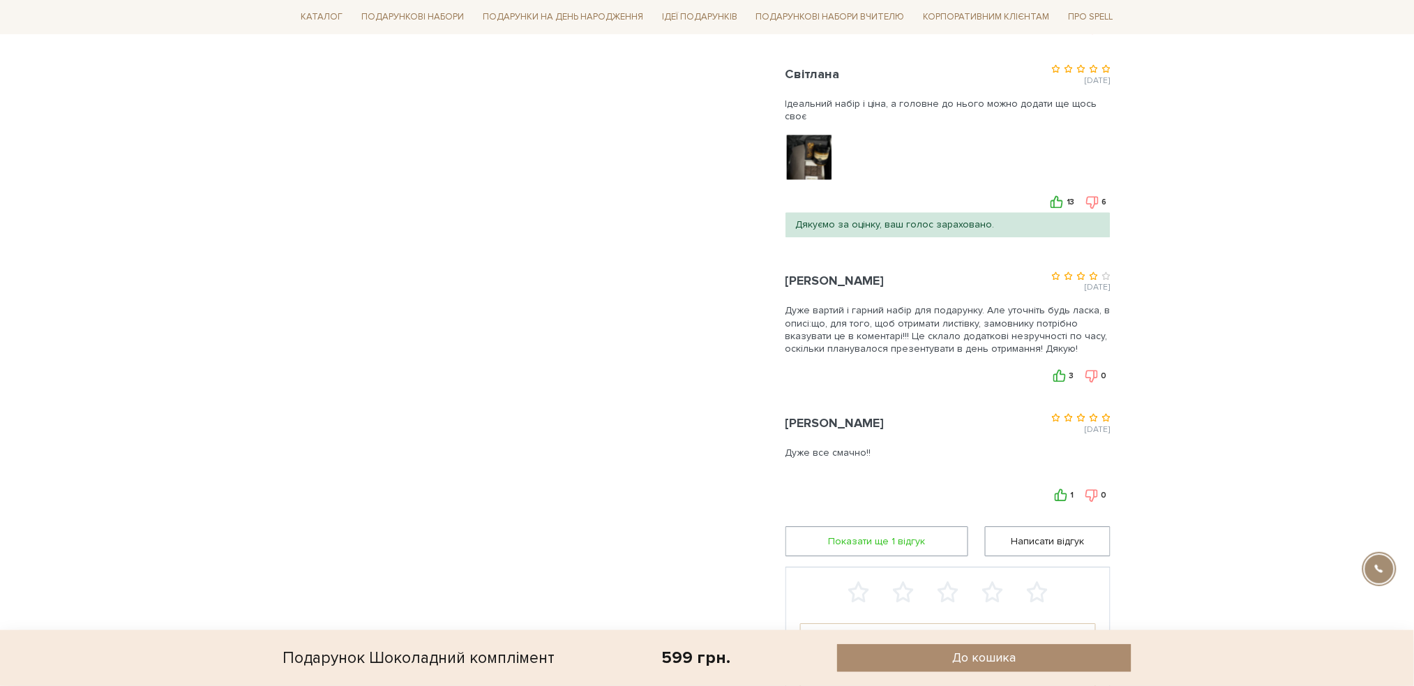
click at [895, 548] on span "Показати ще 1 вiдгук" at bounding box center [876, 541] width 165 height 29
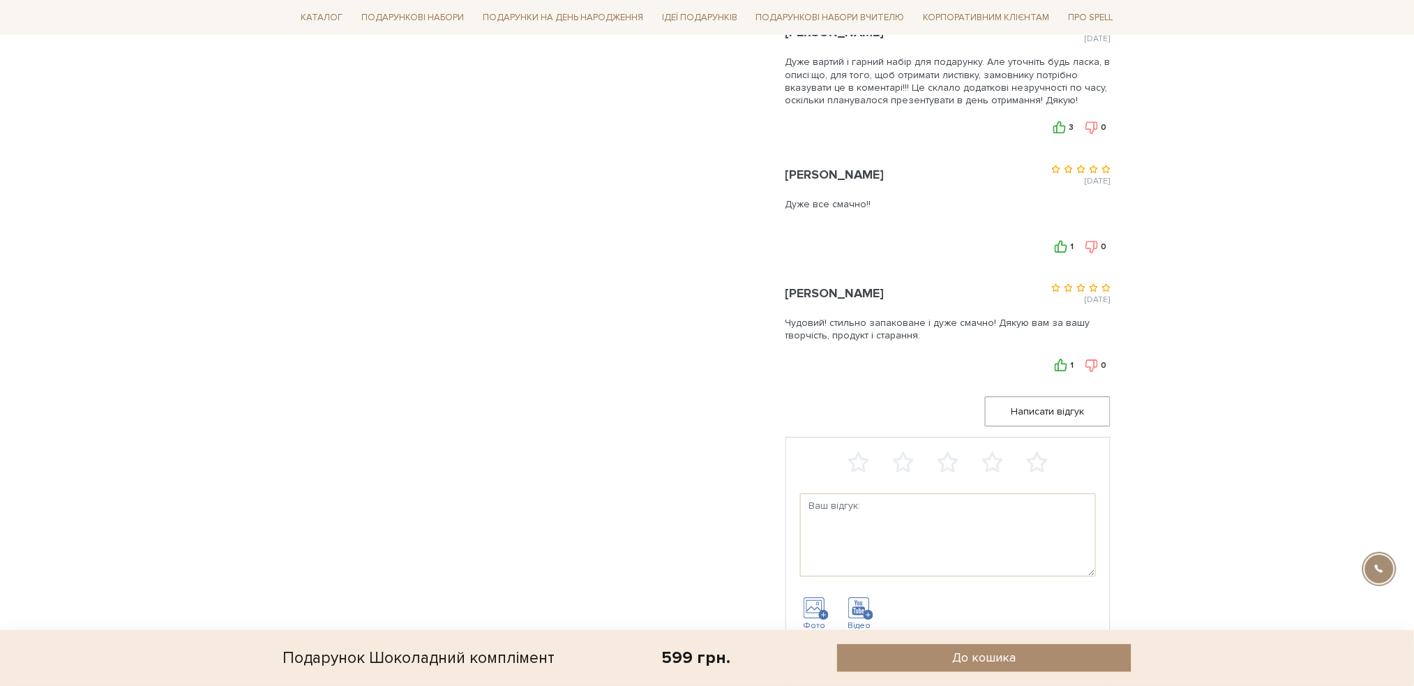
scroll to position [1395, 0]
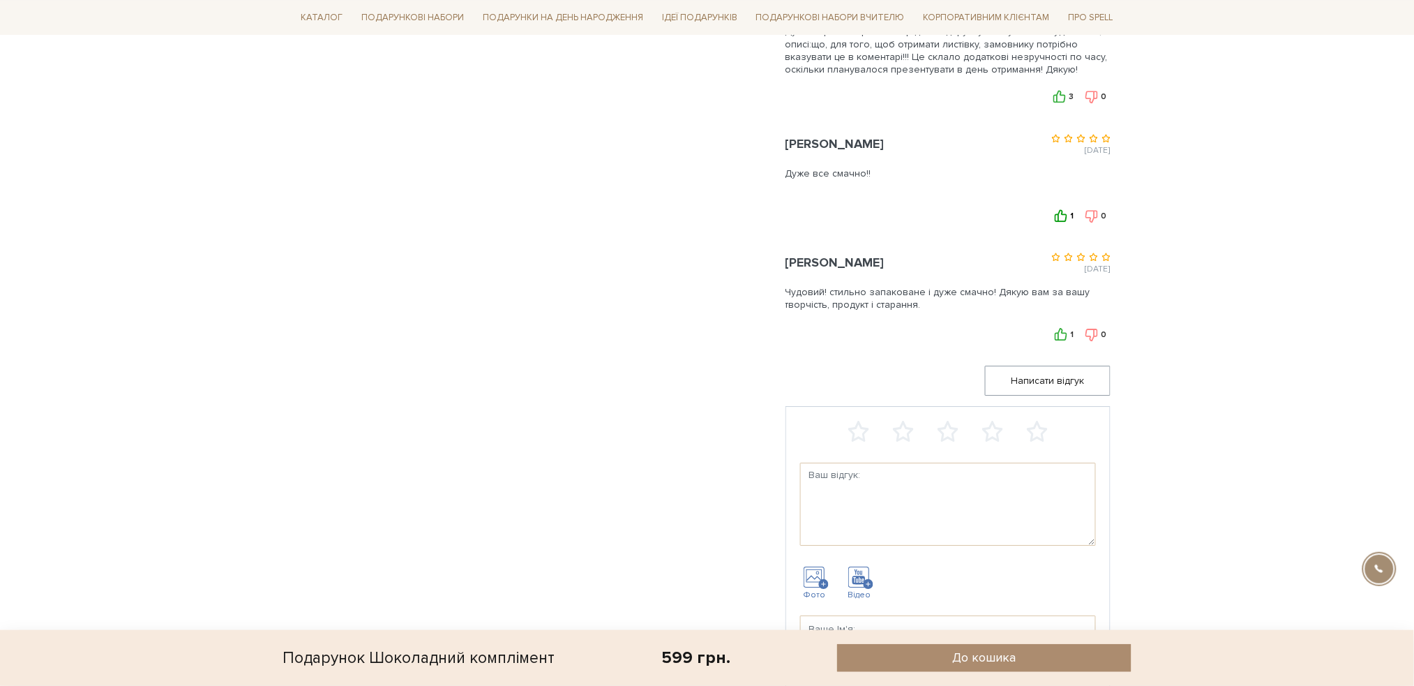
click at [1066, 215] on use at bounding box center [1061, 215] width 13 height 13
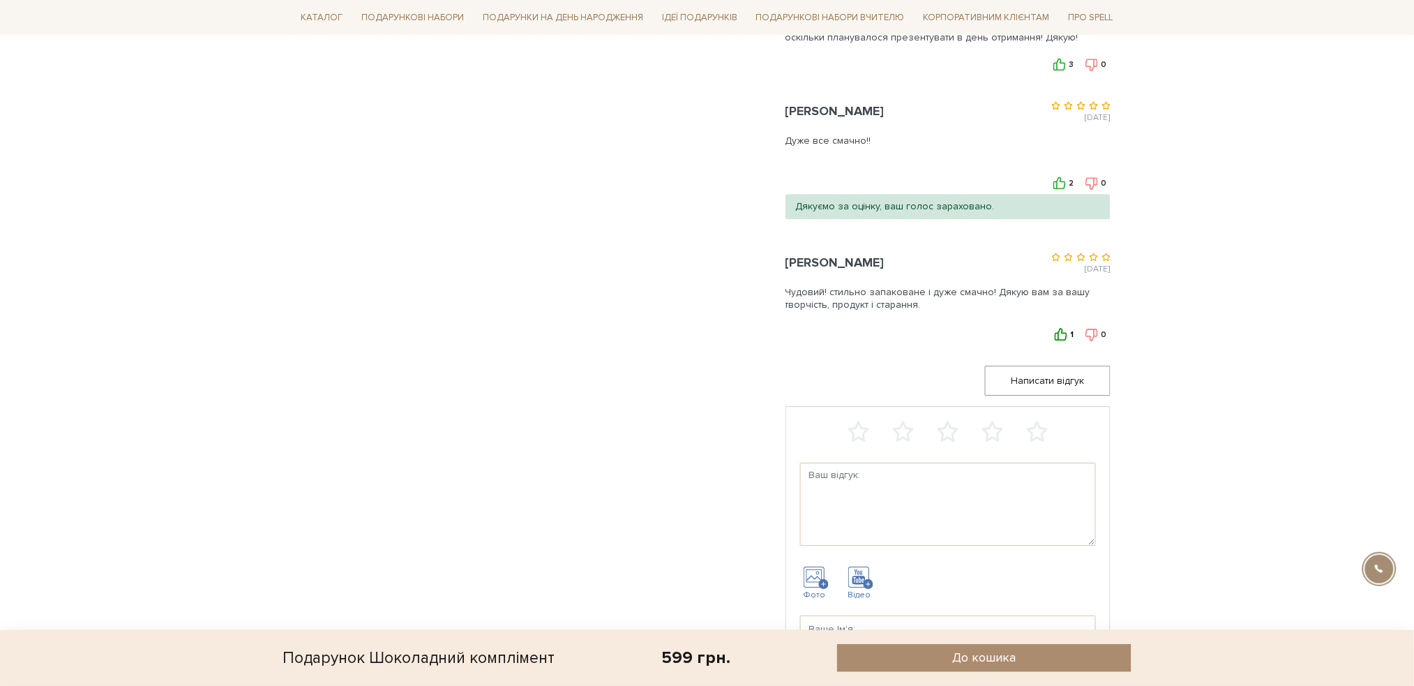
click at [1058, 335] on icon at bounding box center [1061, 334] width 13 height 13
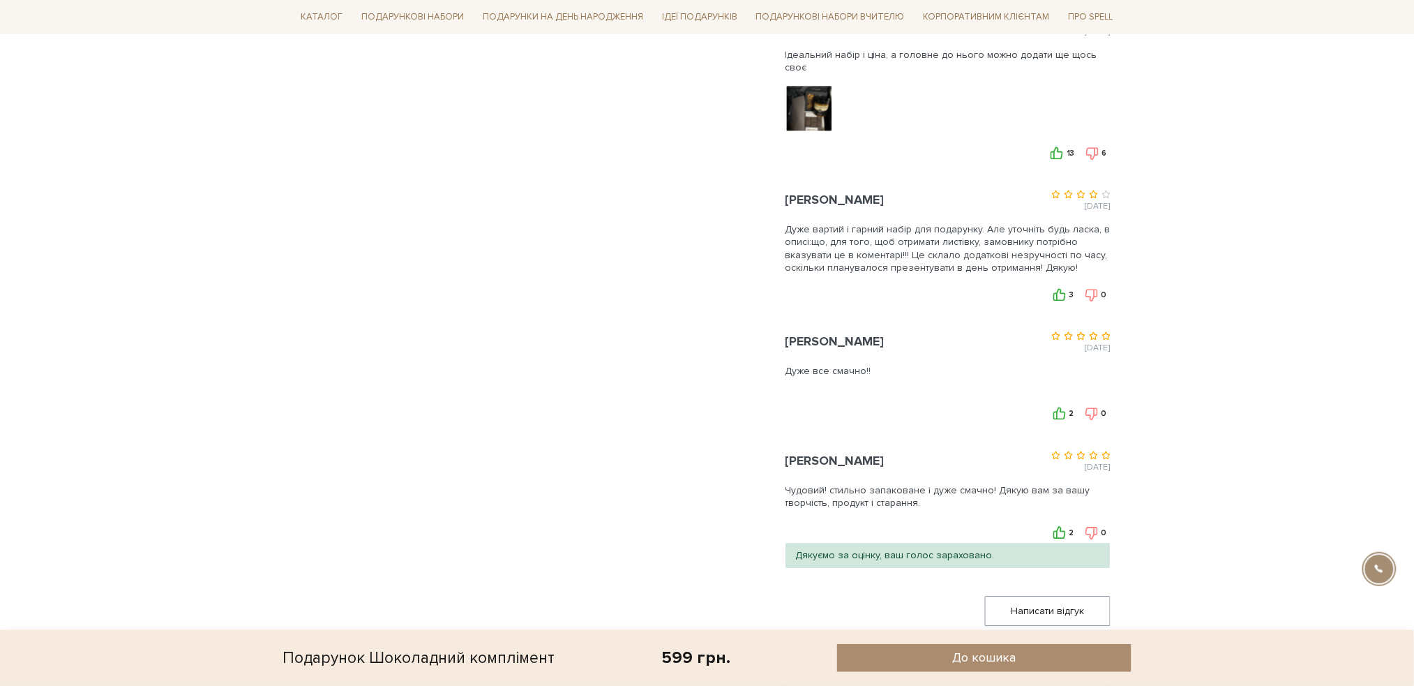
scroll to position [1116, 0]
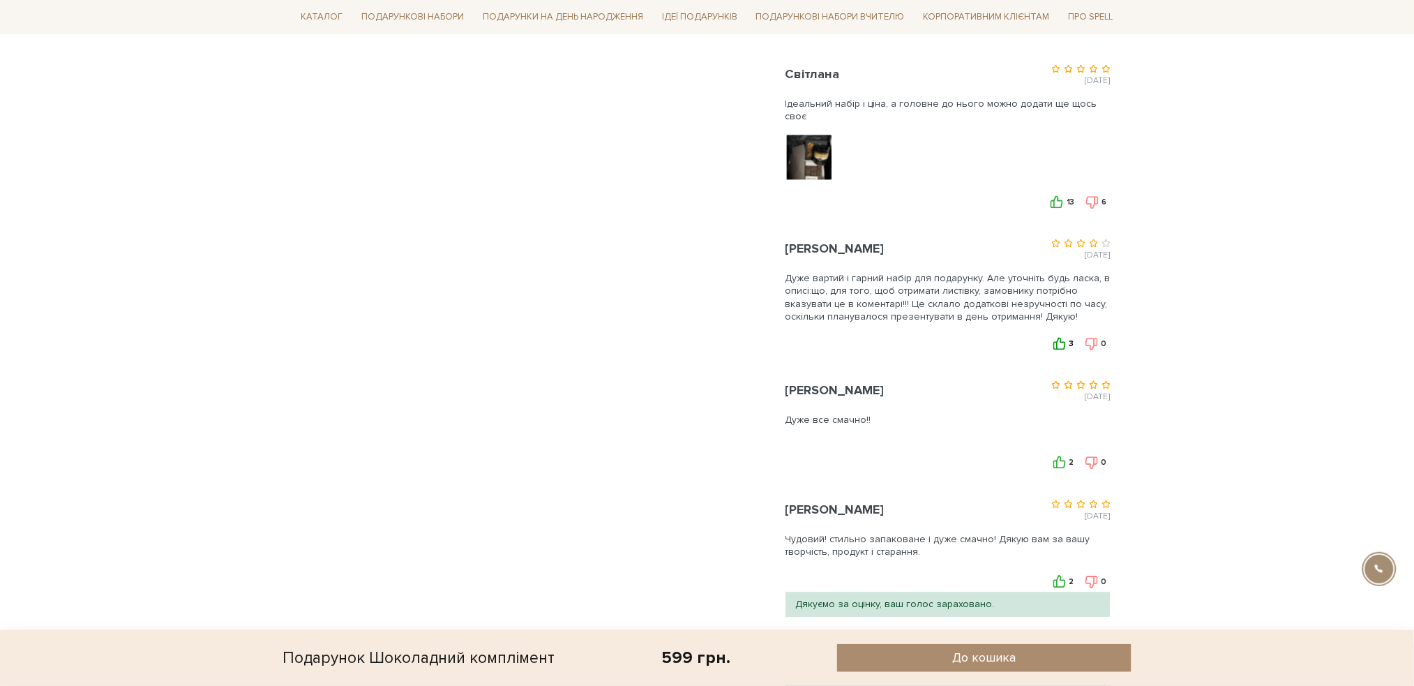
click at [1057, 345] on icon at bounding box center [1059, 343] width 13 height 13
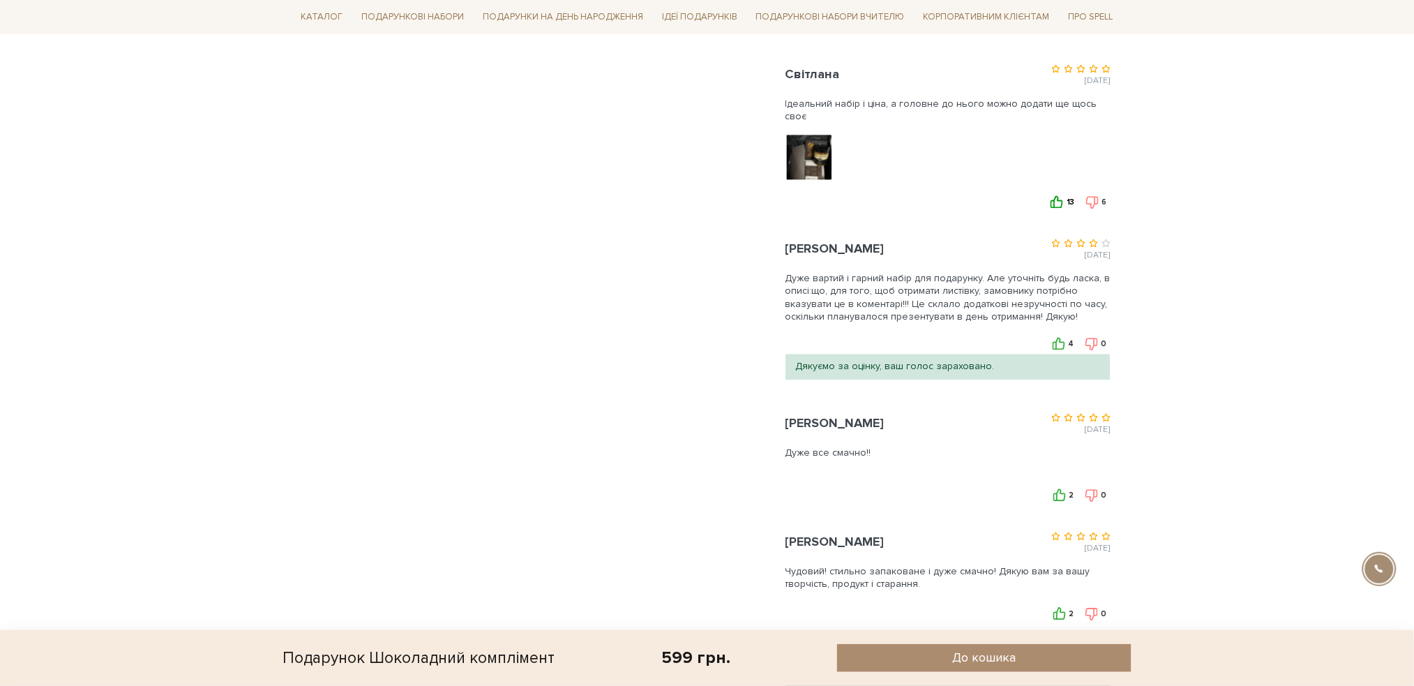
click at [1055, 204] on icon at bounding box center [1056, 201] width 13 height 13
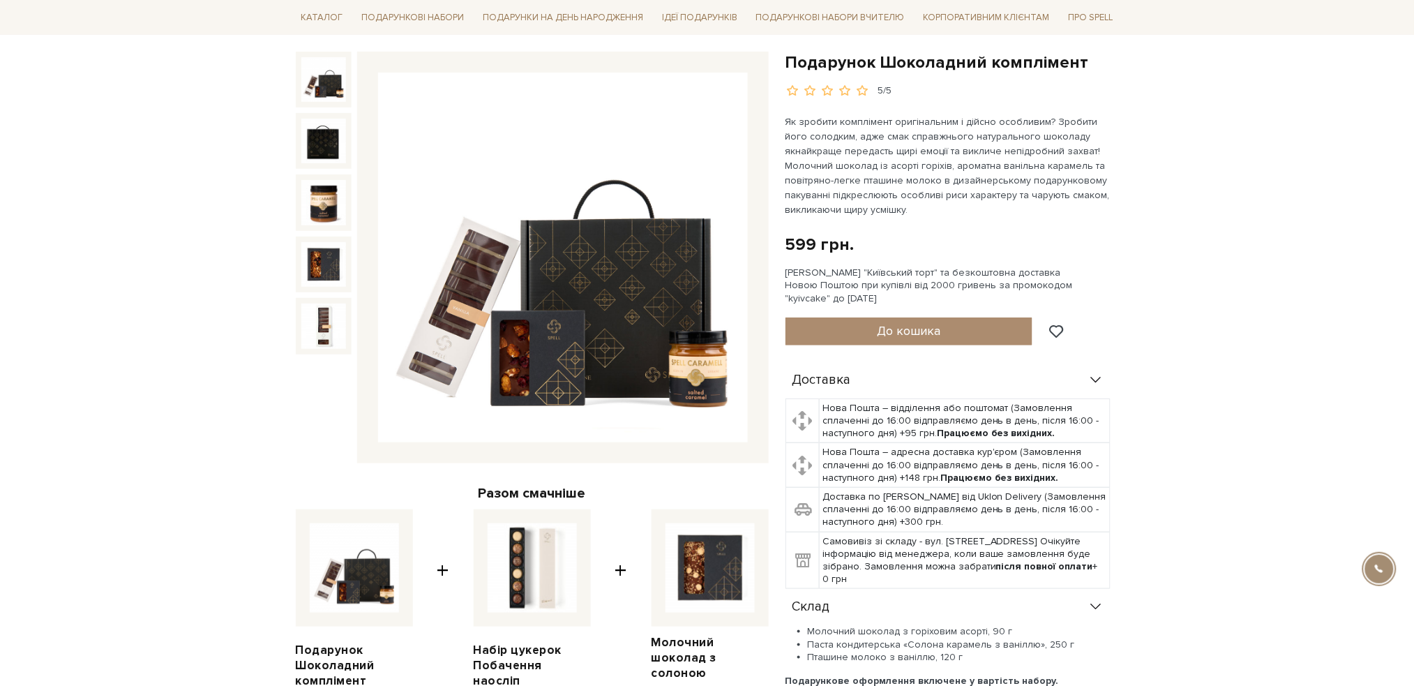
scroll to position [0, 0]
